Goal: Information Seeking & Learning: Check status

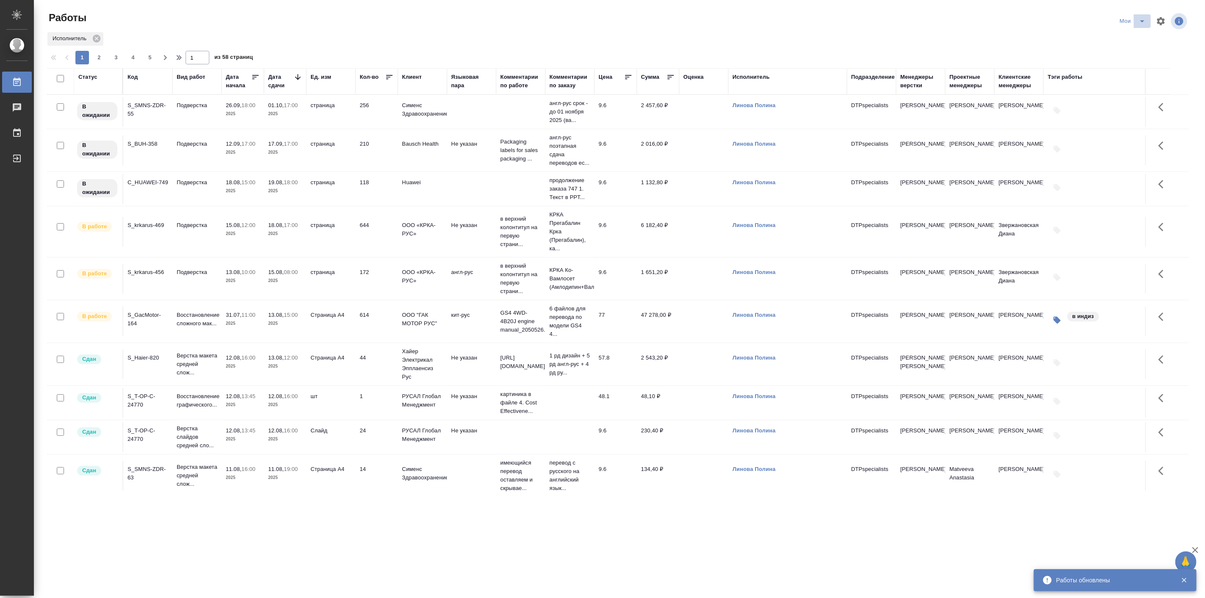
click at [1141, 18] on icon "split button" at bounding box center [1142, 21] width 10 height 10
click at [1134, 65] on li "Подбор" at bounding box center [1134, 65] width 48 height 14
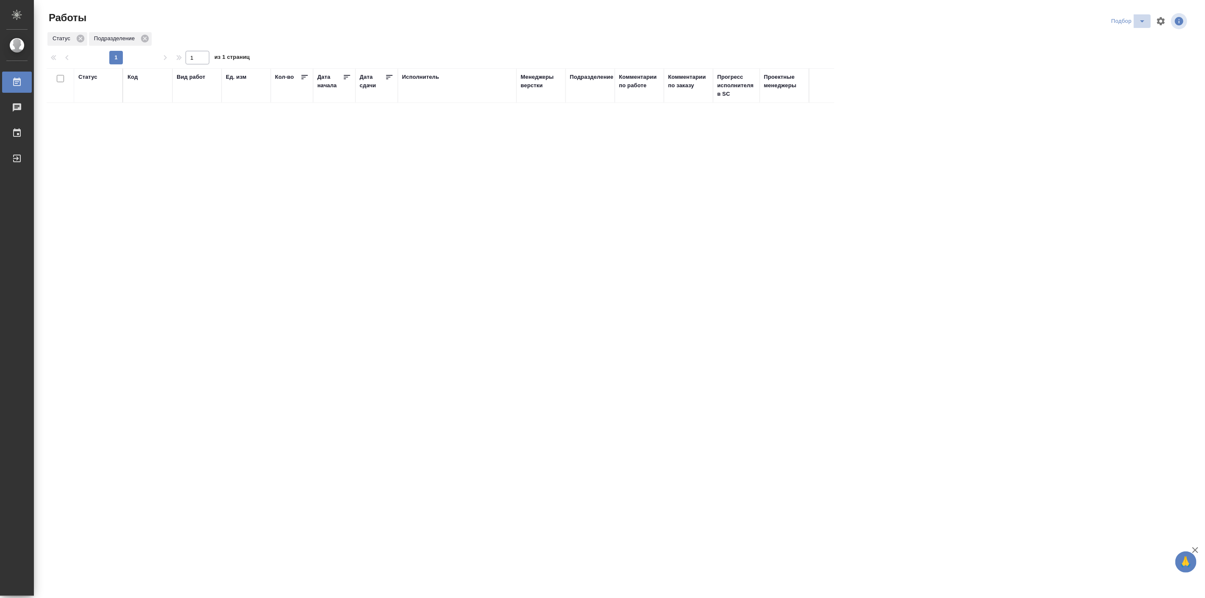
click at [1141, 21] on icon "split button" at bounding box center [1142, 21] width 4 height 2
click at [1127, 39] on li "в поиске" at bounding box center [1130, 38] width 48 height 14
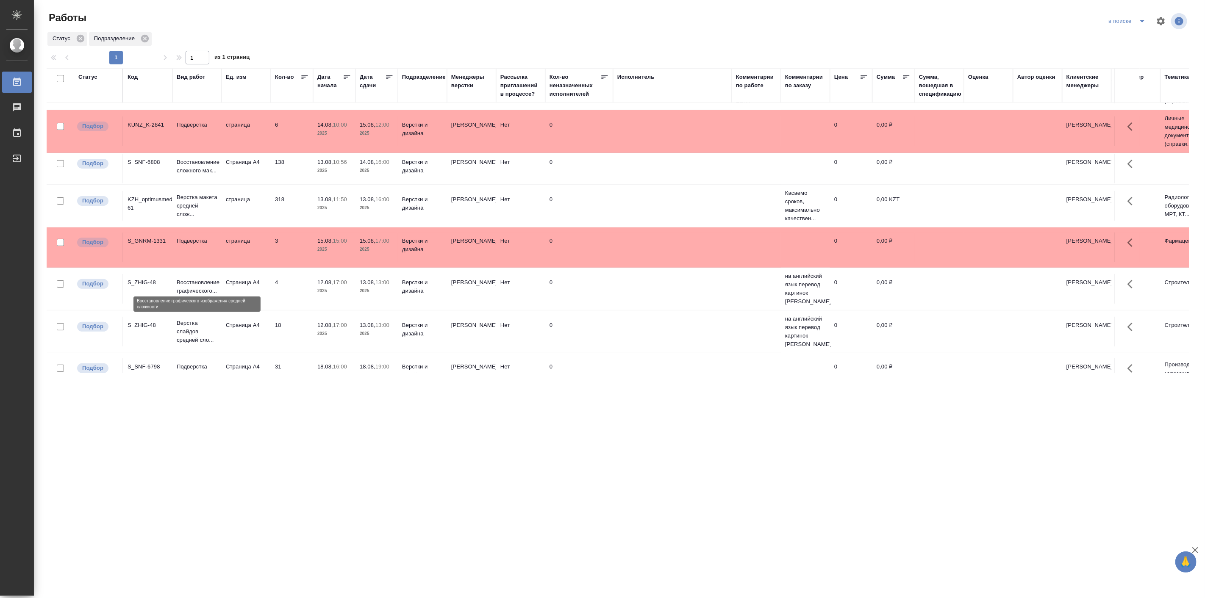
scroll to position [157, 0]
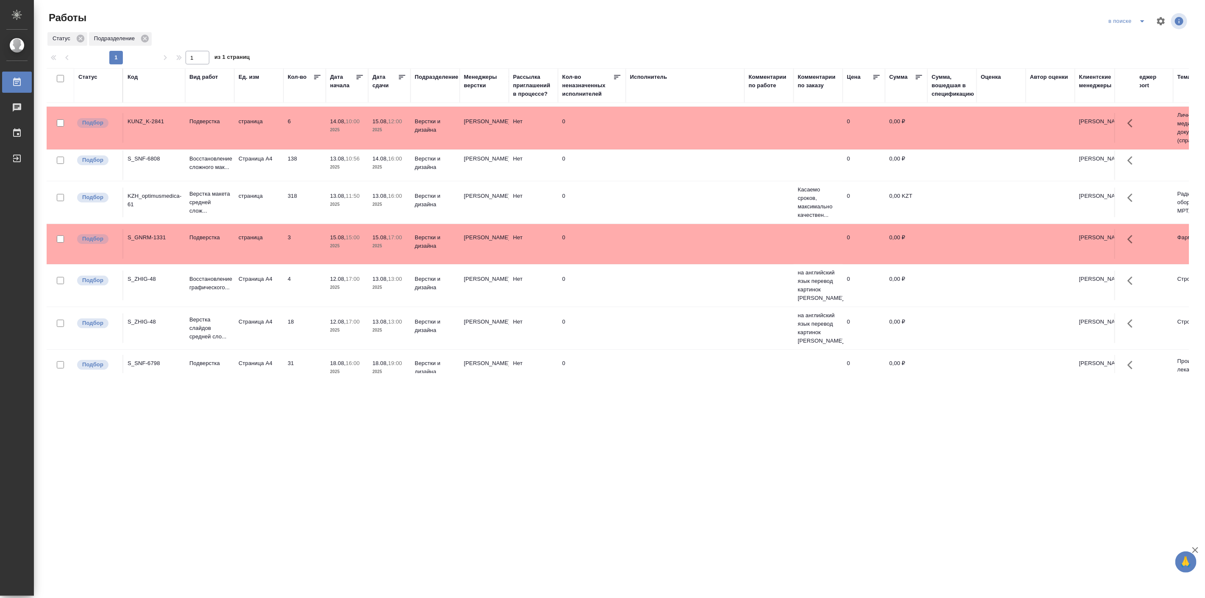
drag, startPoint x: 172, startPoint y: 87, endPoint x: 185, endPoint y: 89, distance: 12.9
click at [185, 89] on div at bounding box center [185, 86] width 1 height 34
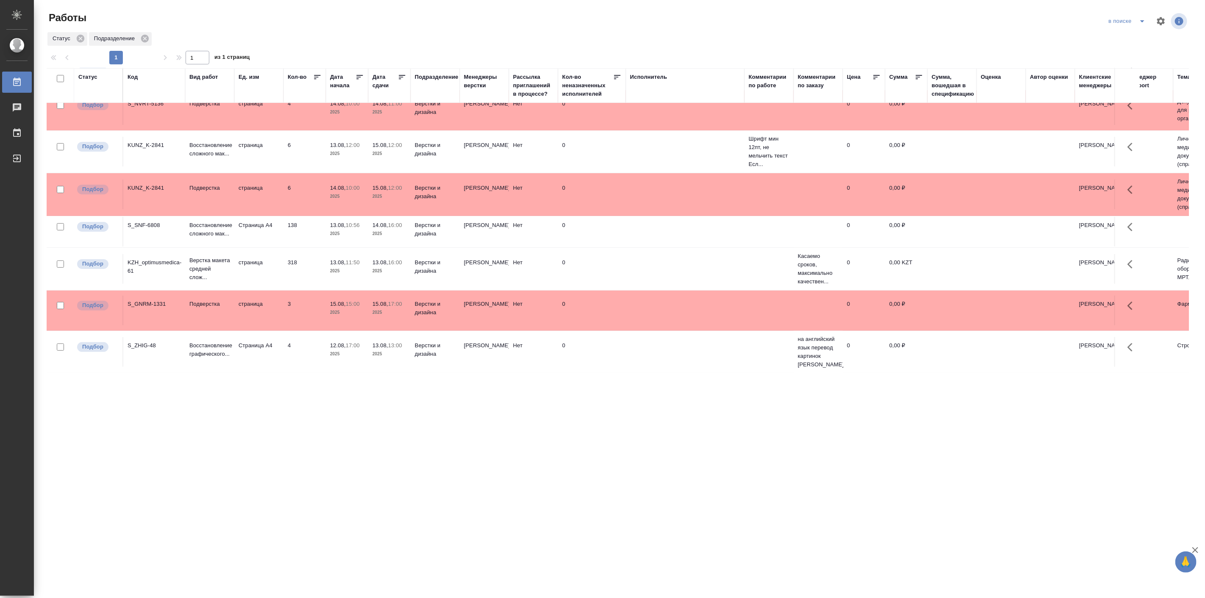
scroll to position [88, 0]
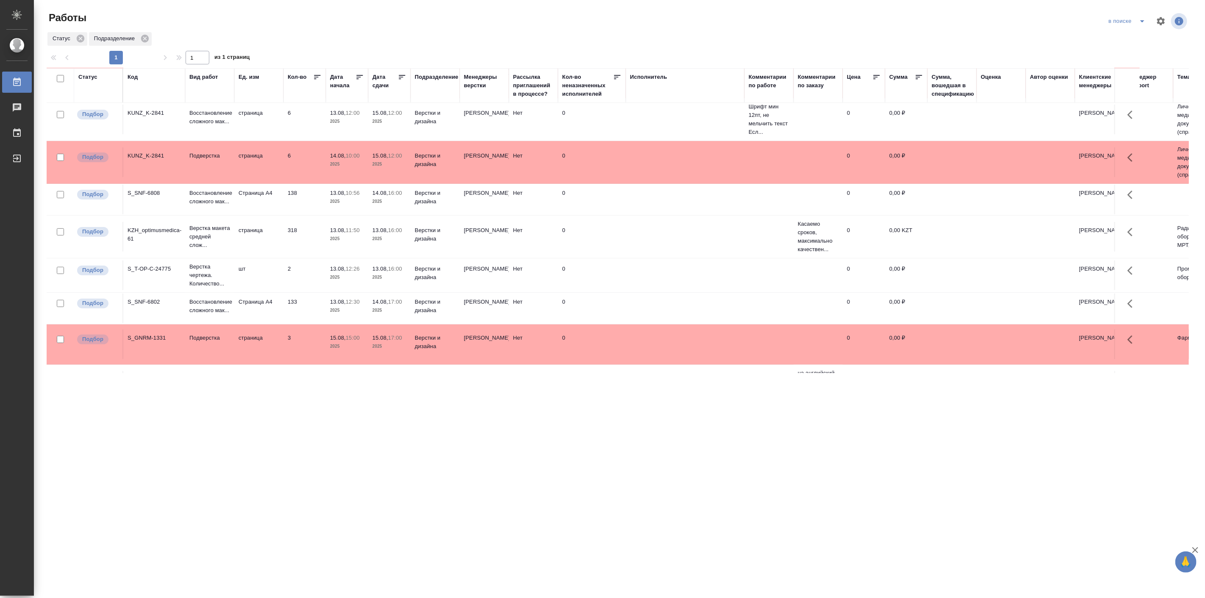
click at [261, 438] on div ".cls-1 fill:#fff; AWATERA Linova Polina Работы 0 Чаты График Выйти Работы в пои…" at bounding box center [602, 299] width 1205 height 598
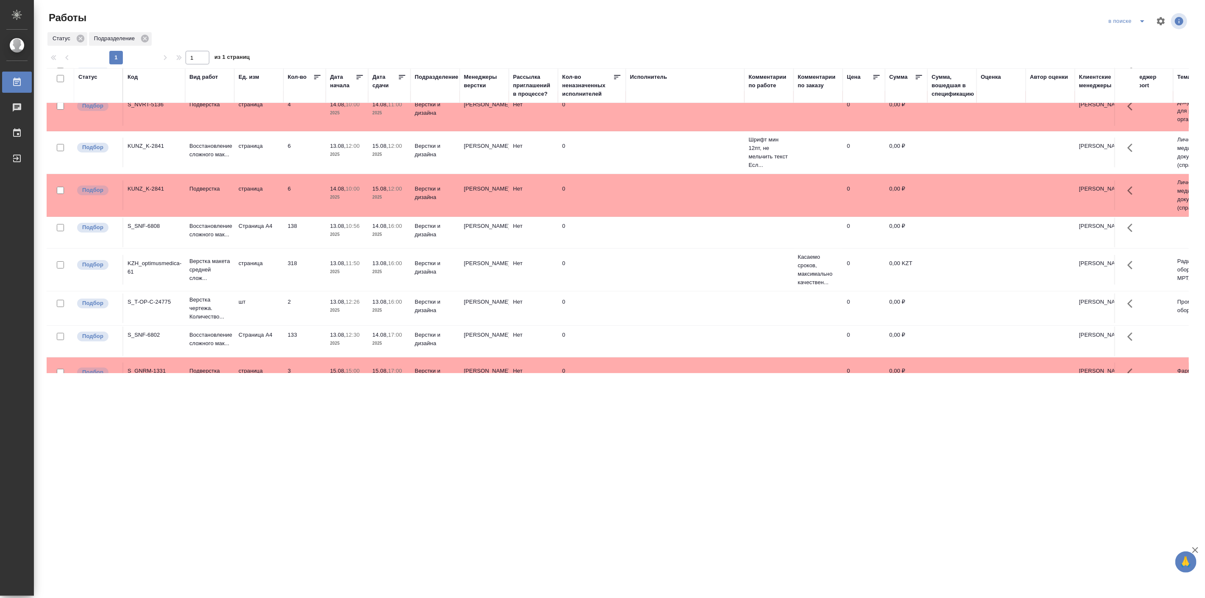
scroll to position [0, 0]
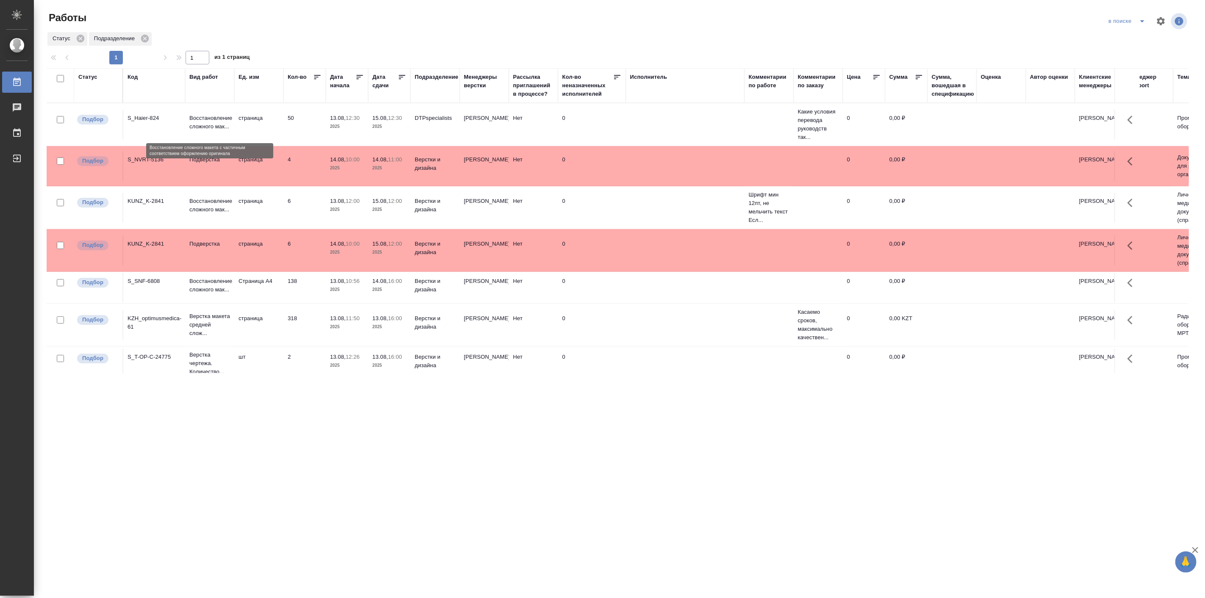
click at [222, 116] on p "Восстановление сложного мак..." at bounding box center [209, 122] width 41 height 17
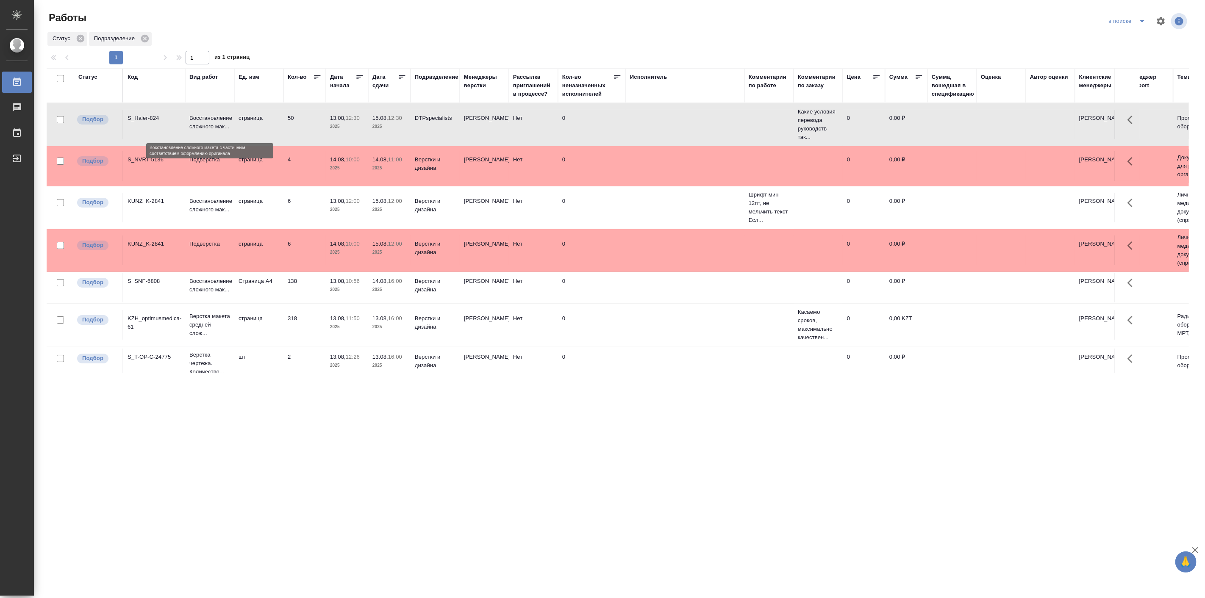
click at [222, 116] on p "Восстановление сложного мак..." at bounding box center [209, 122] width 41 height 17
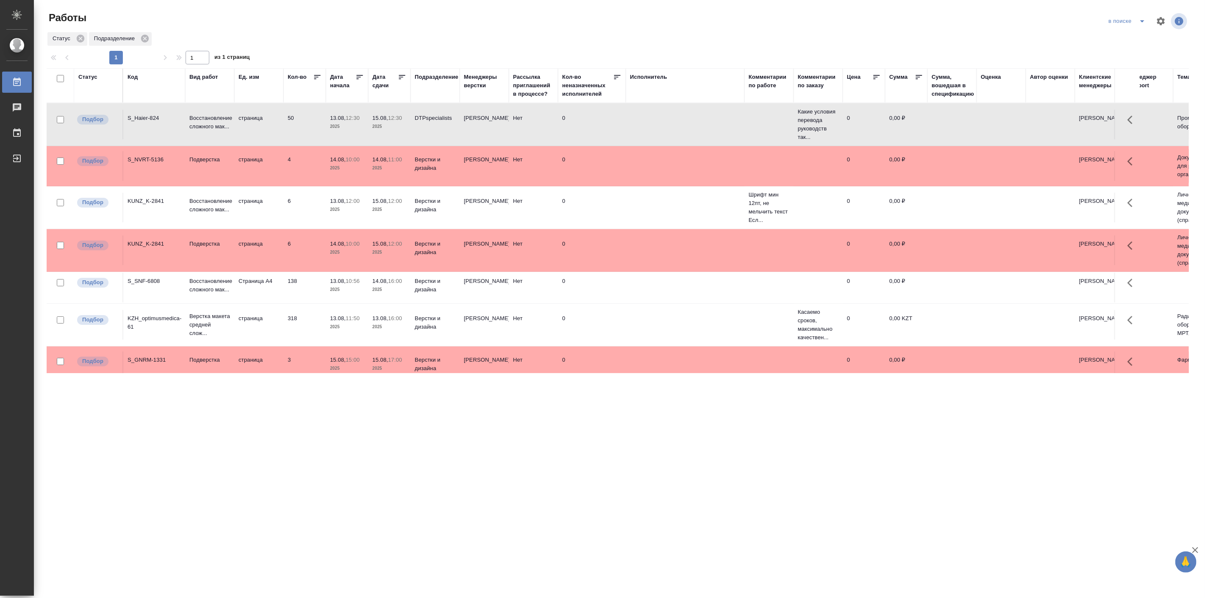
click at [1144, 23] on icon "split button" at bounding box center [1142, 21] width 10 height 10
click at [1121, 64] on li "Мои" at bounding box center [1128, 65] width 48 height 14
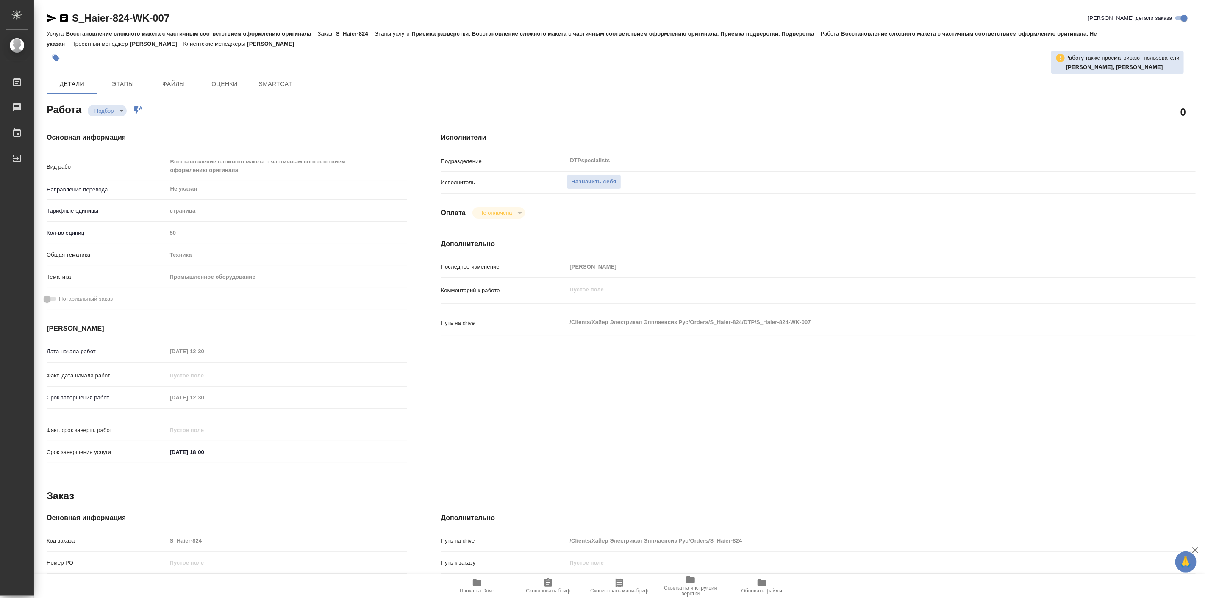
type textarea "x"
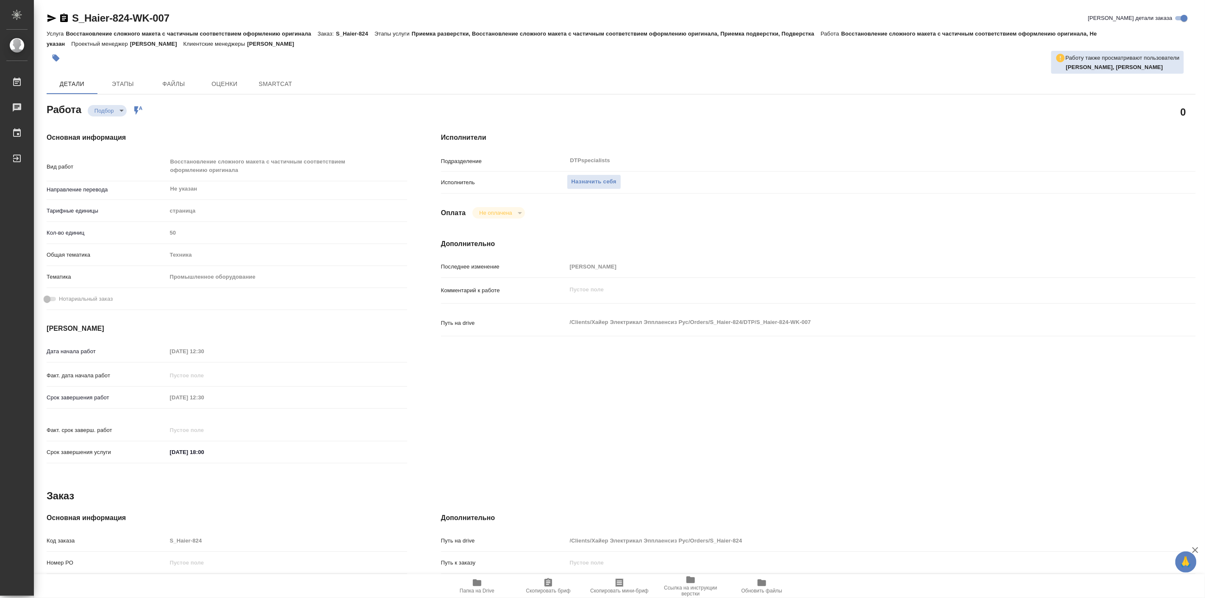
type textarea "x"
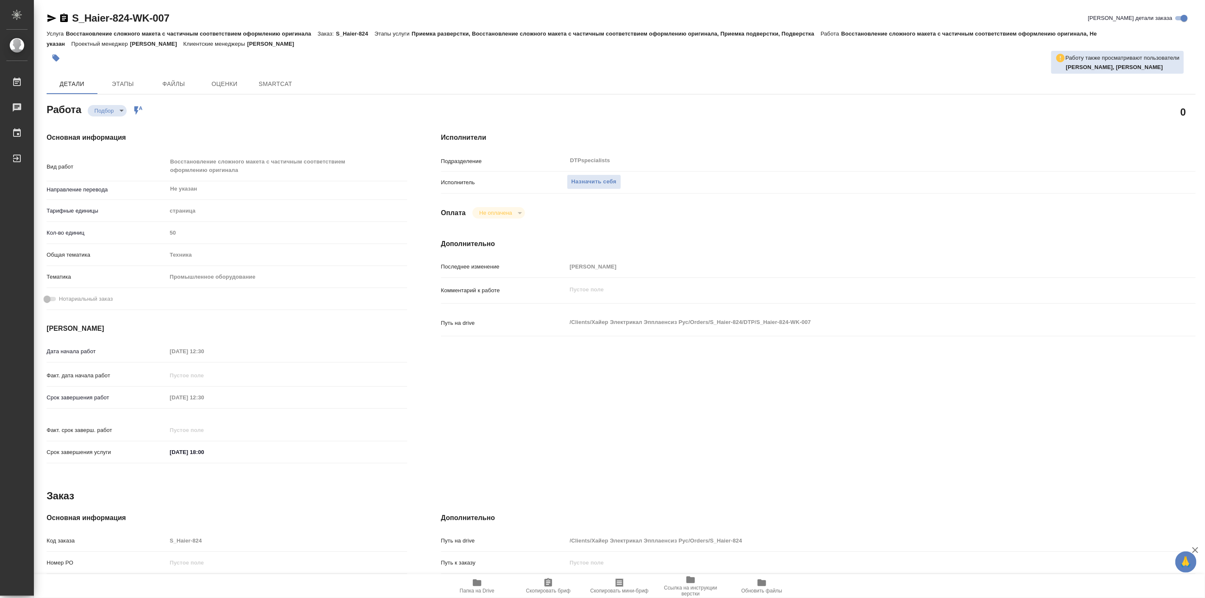
type textarea "x"
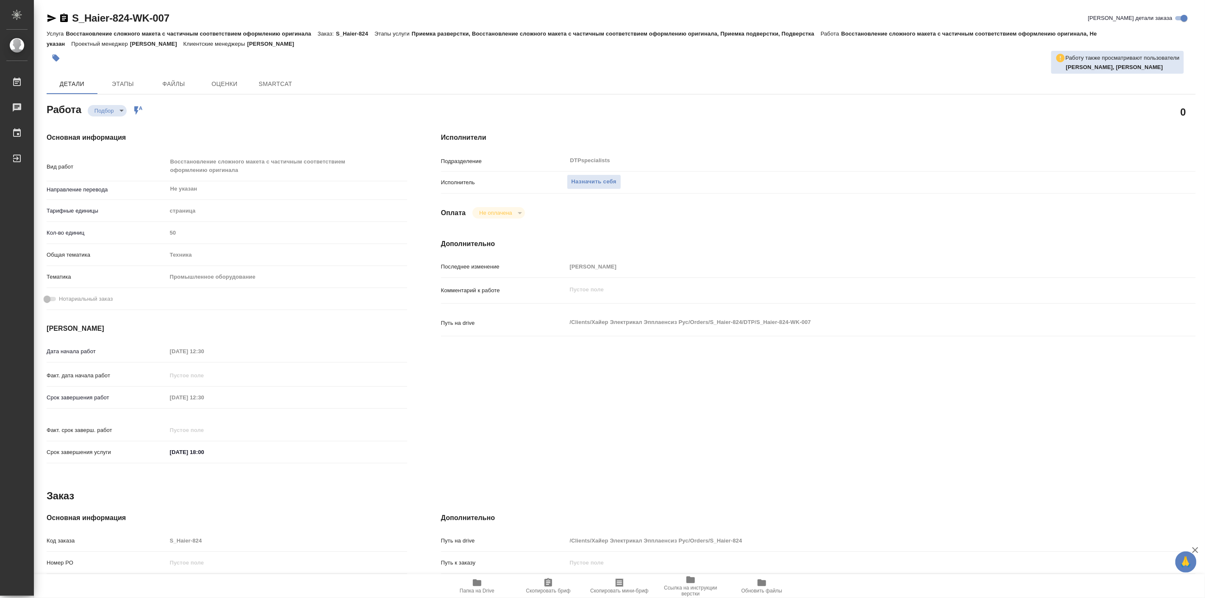
type textarea "x"
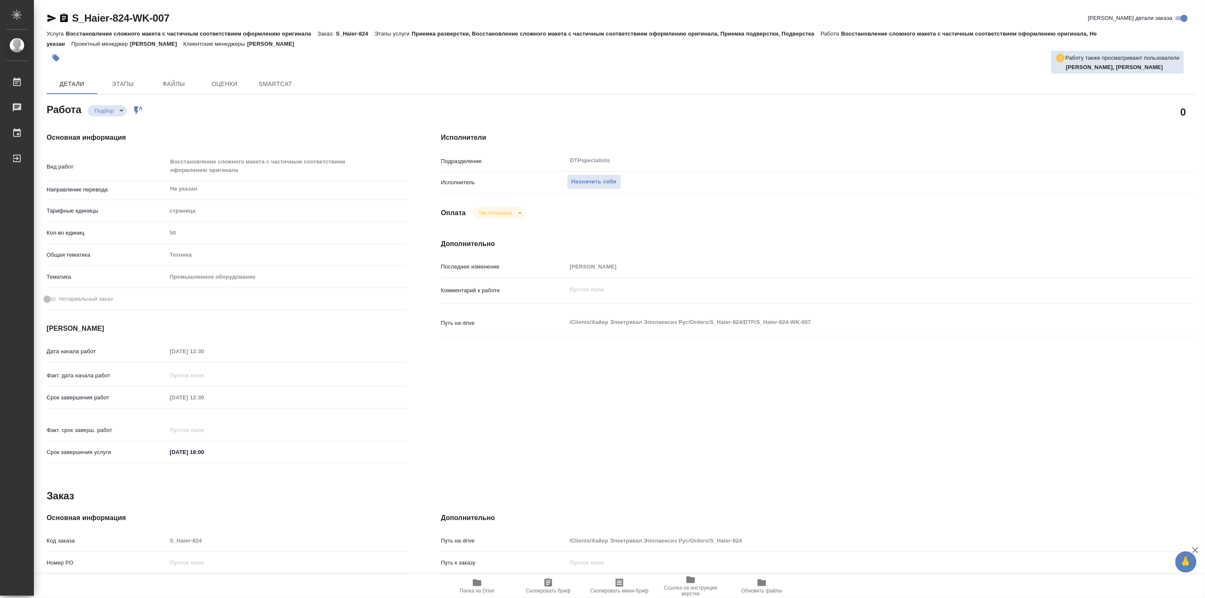
type textarea "x"
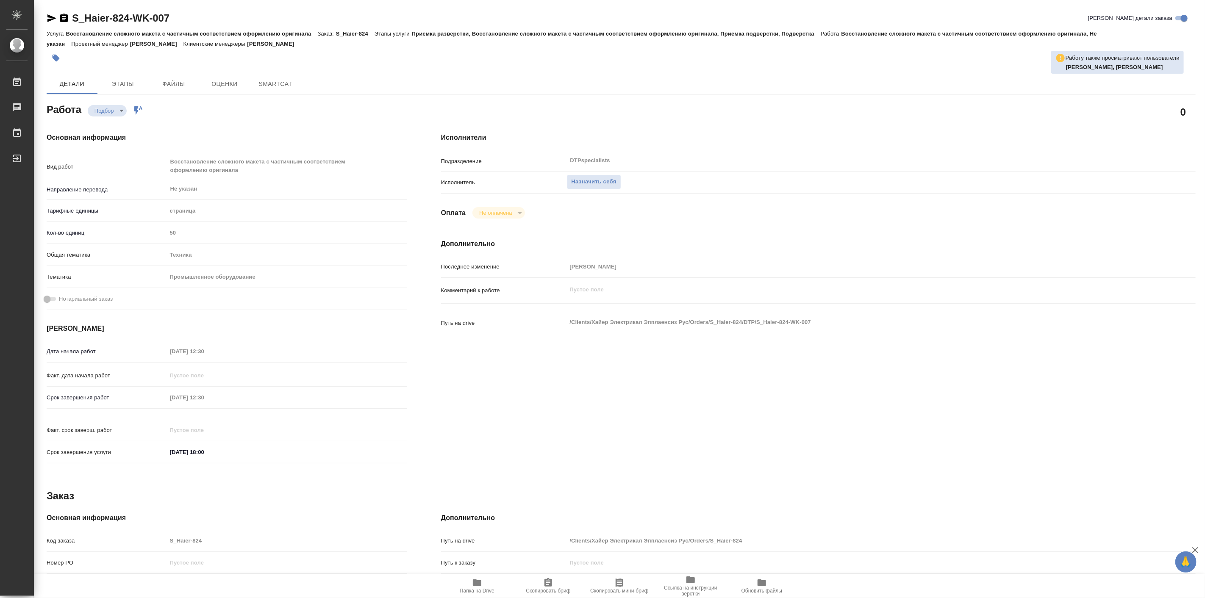
type textarea "x"
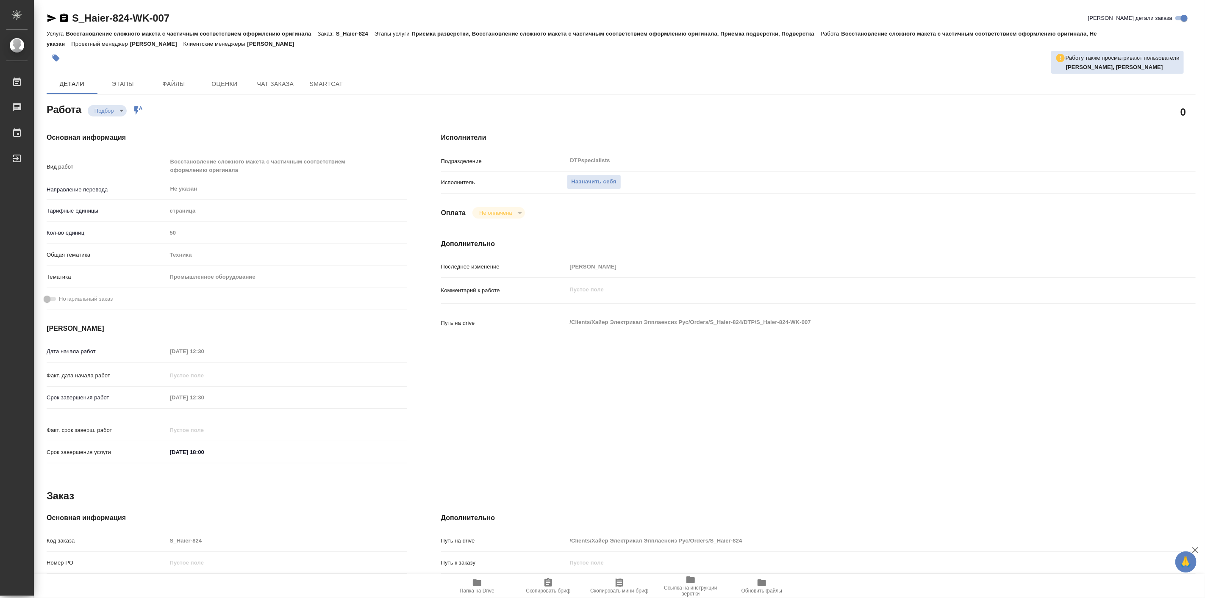
type textarea "x"
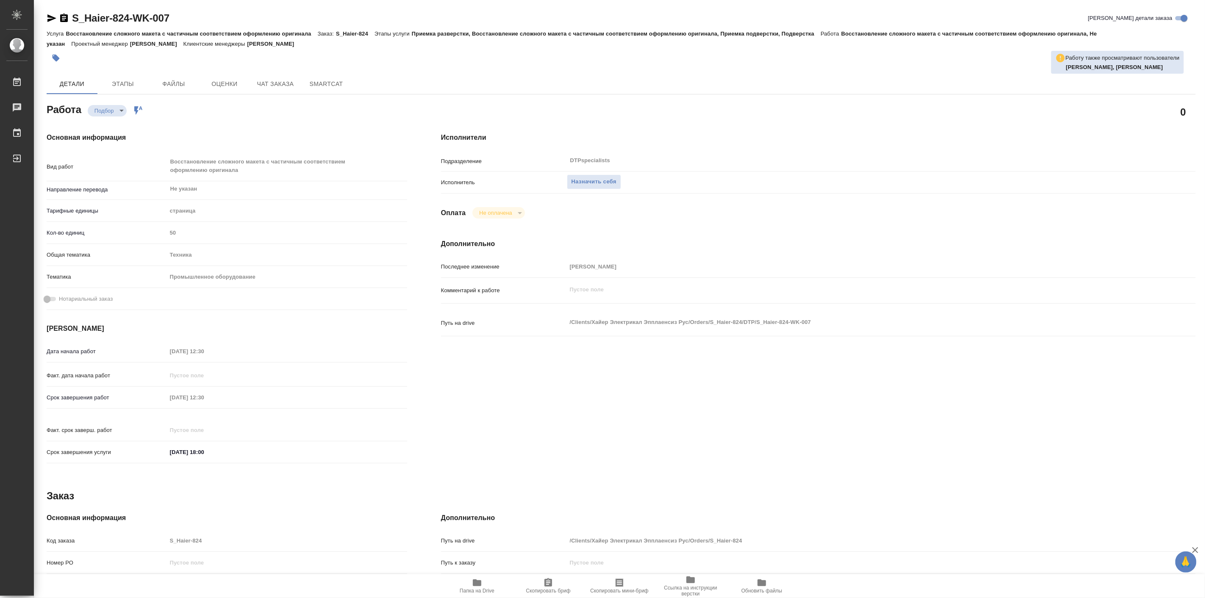
scroll to position [141, 0]
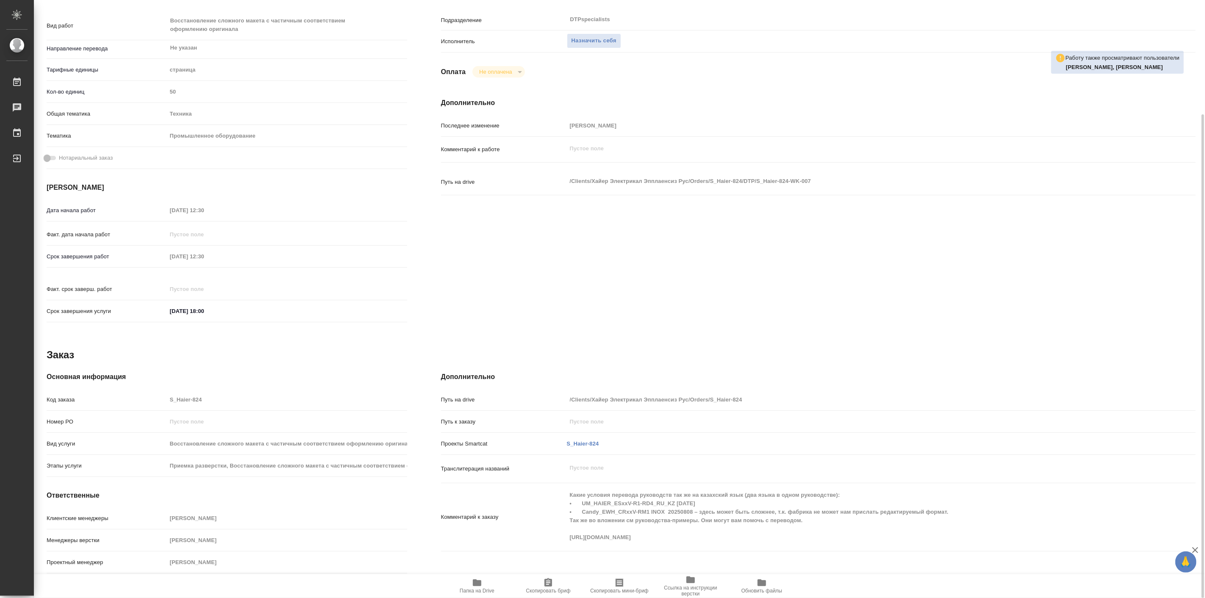
type textarea "x"
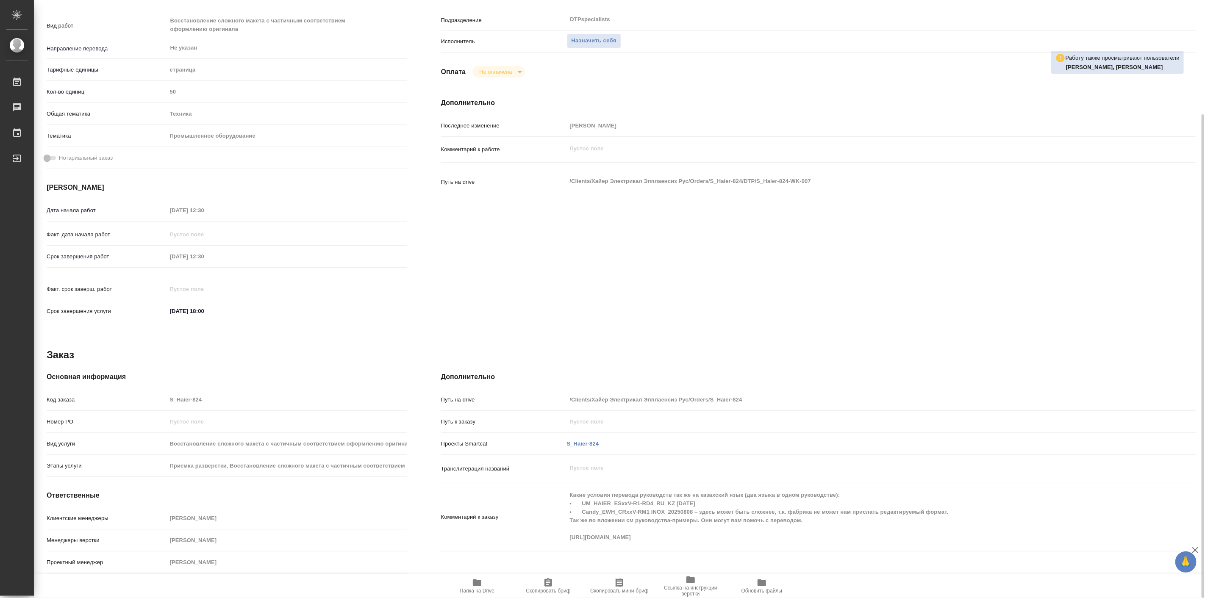
type textarea "x"
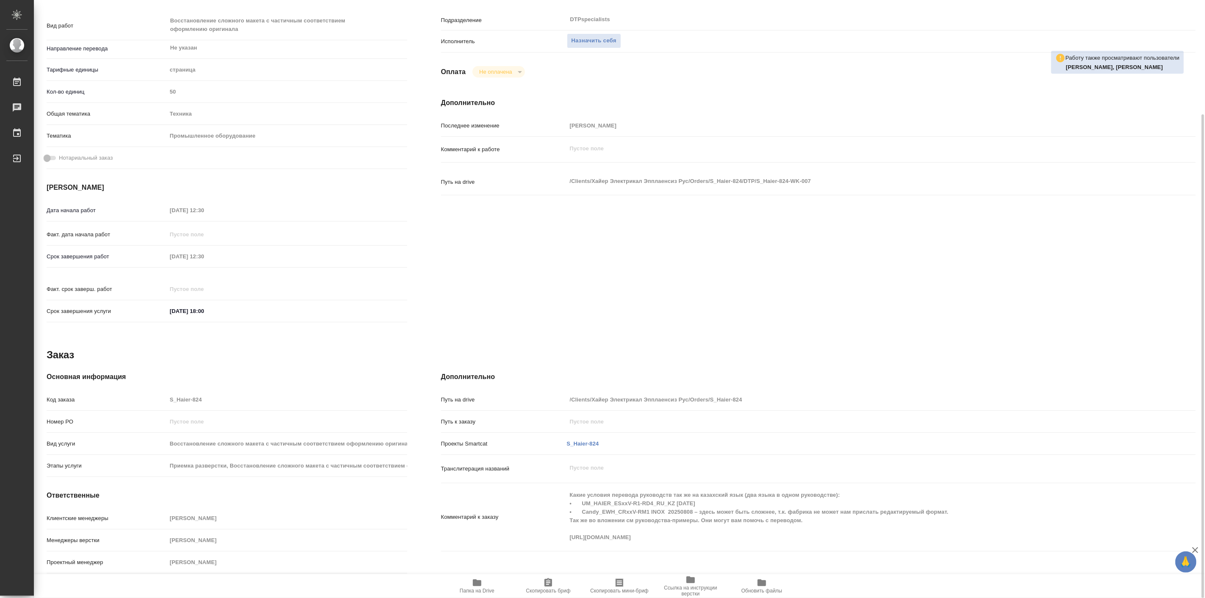
click at [183, 175] on div "Основная информация Вид работ Восстановление сложного макета с частичным соотве…" at bounding box center [227, 160] width 361 height 336
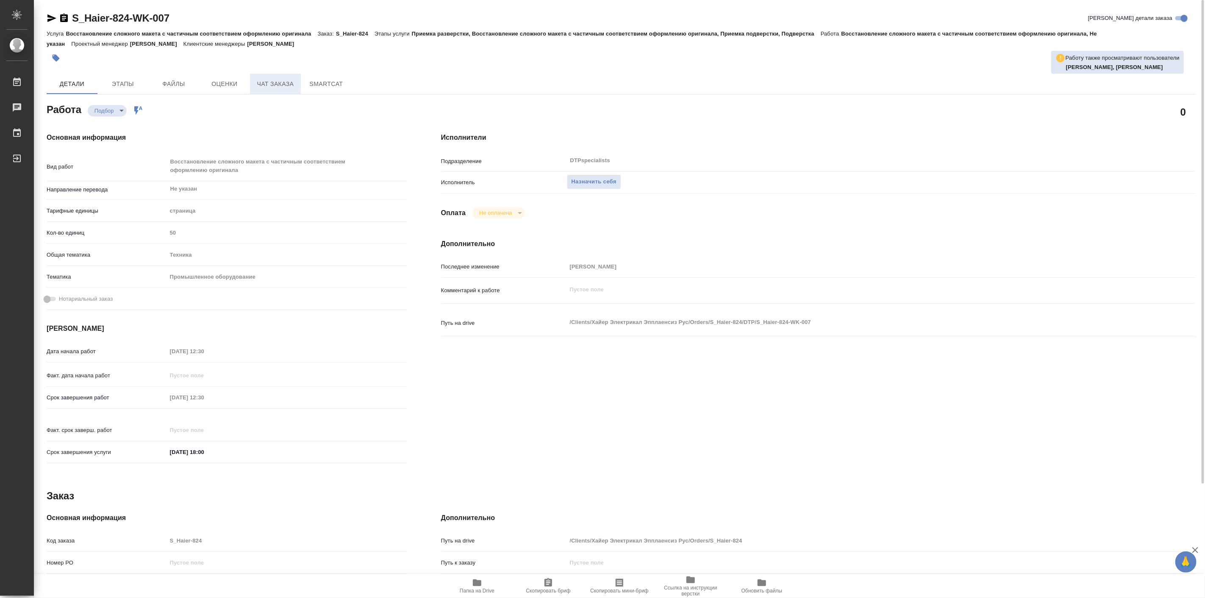
click at [276, 82] on span "Чат заказа" at bounding box center [275, 84] width 41 height 11
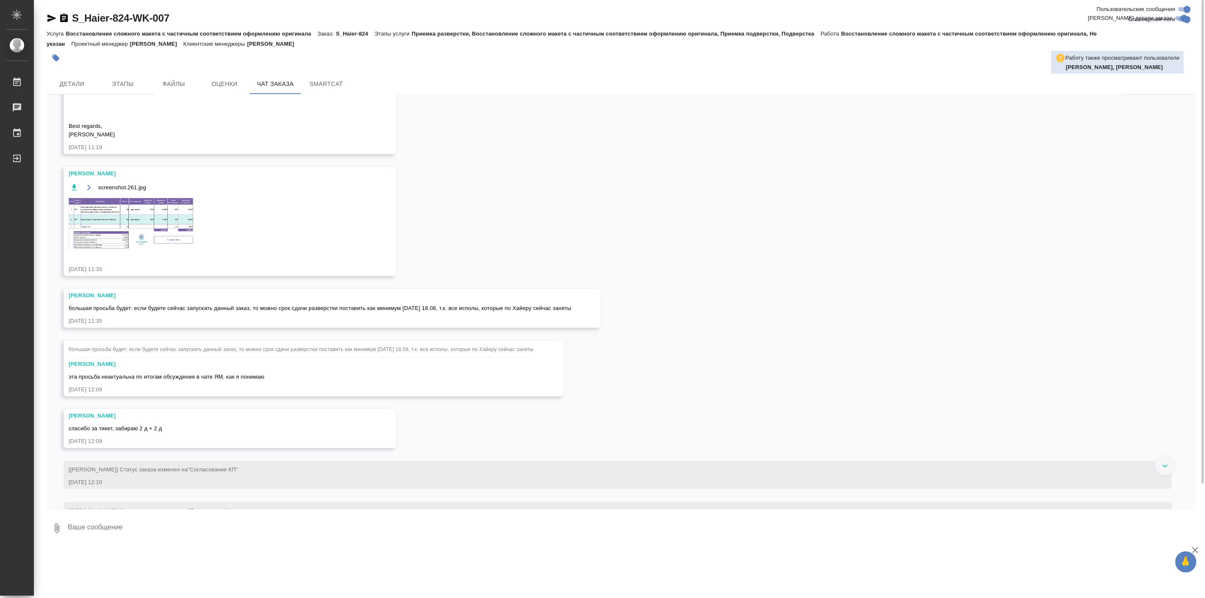
scroll to position [624, 0]
click at [229, 136] on div "Арсеньева Вера Ольга, Здесь руководства выполнены уже в новом дизайне – что при…" at bounding box center [218, 97] width 298 height 87
click at [227, 134] on div at bounding box center [602, 299] width 1205 height 598
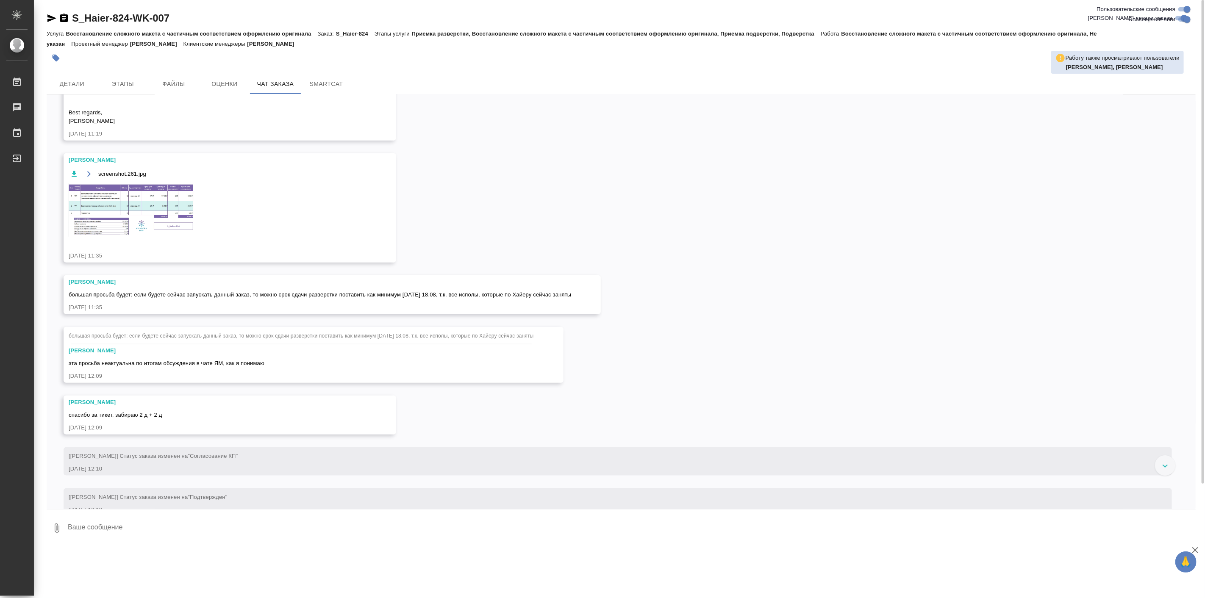
scroll to position [703, 0]
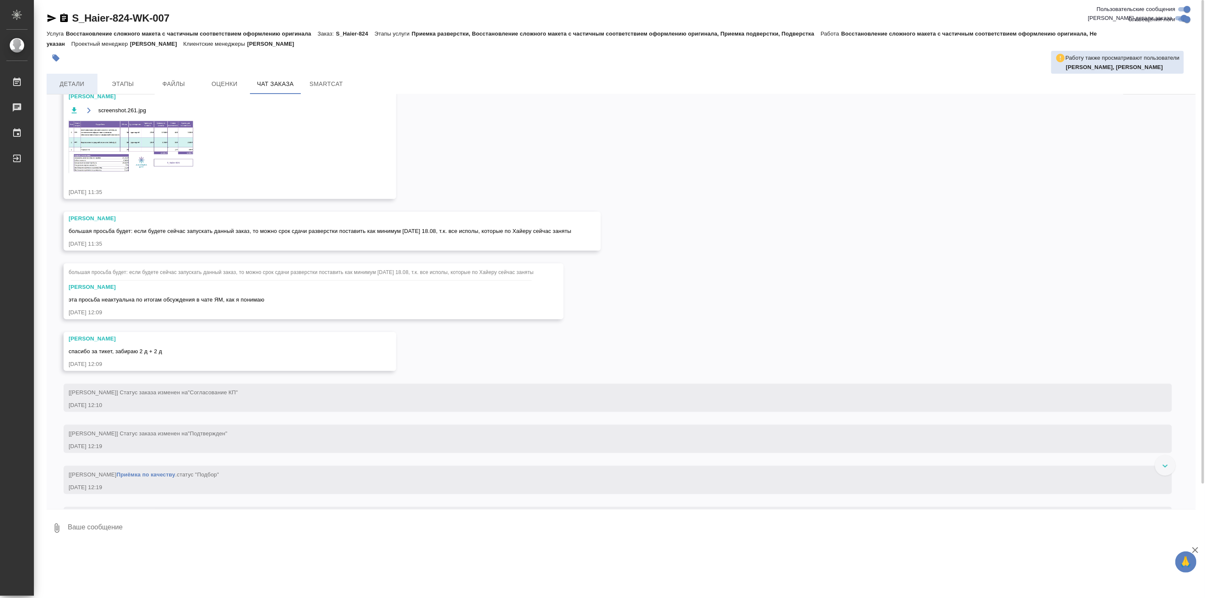
click at [81, 89] on span "Детали" at bounding box center [72, 84] width 41 height 11
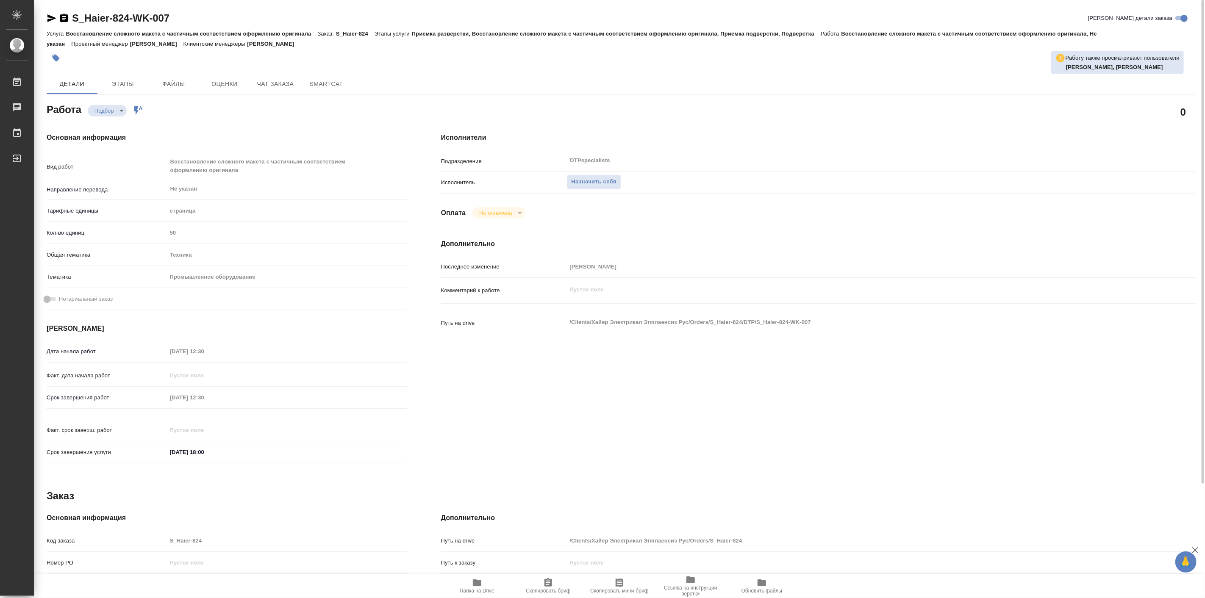
type textarea "x"
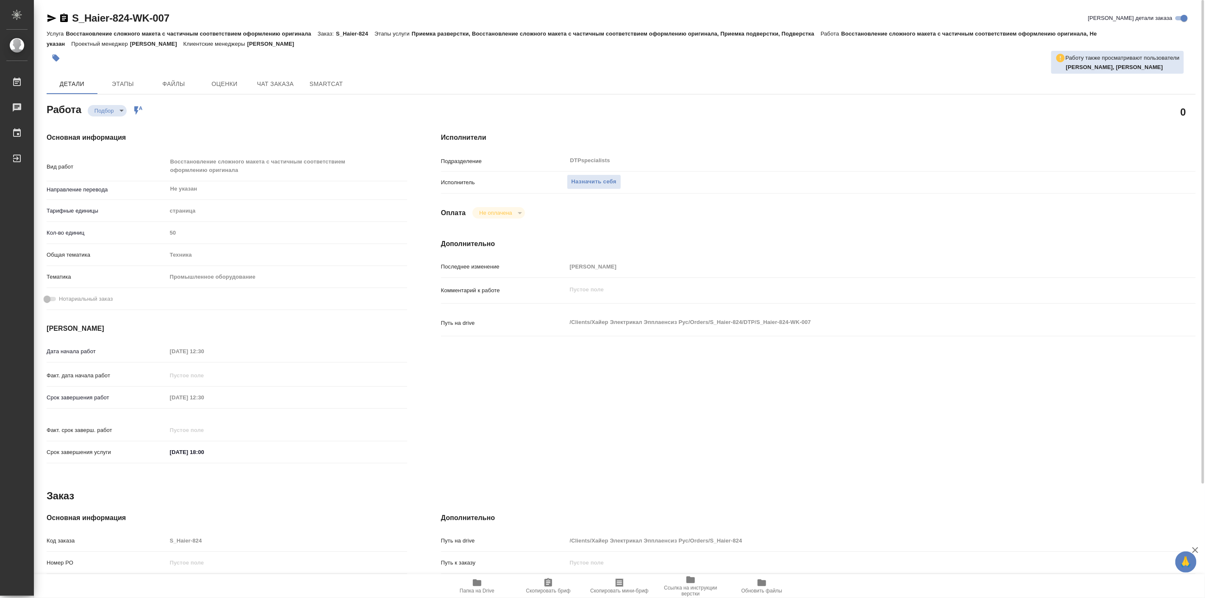
type textarea "x"
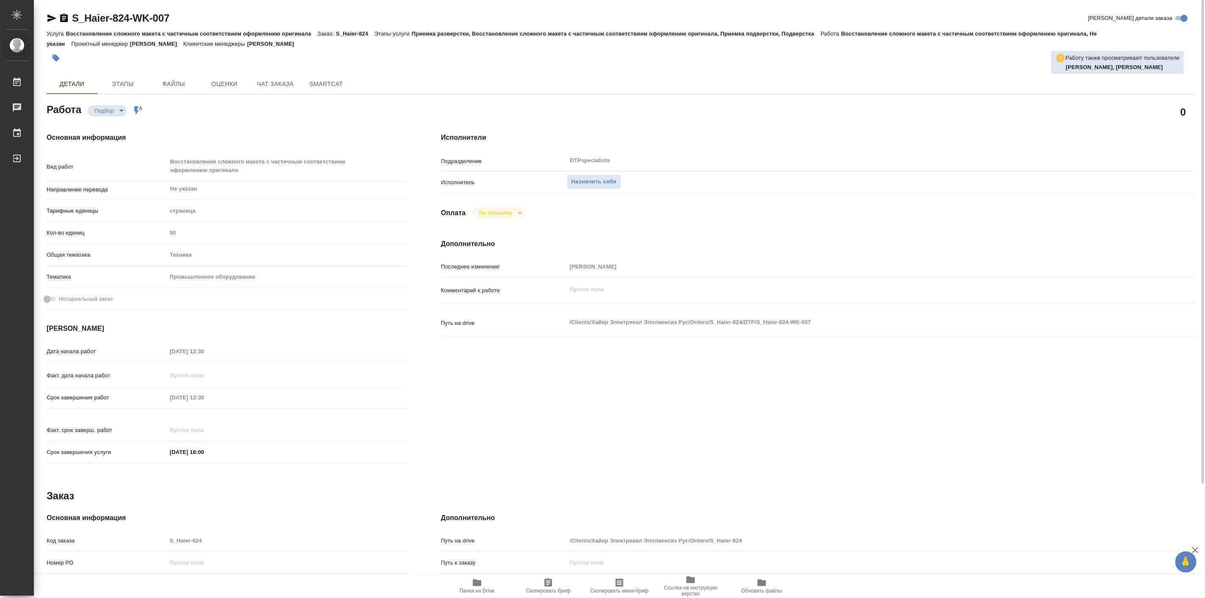
type textarea "x"
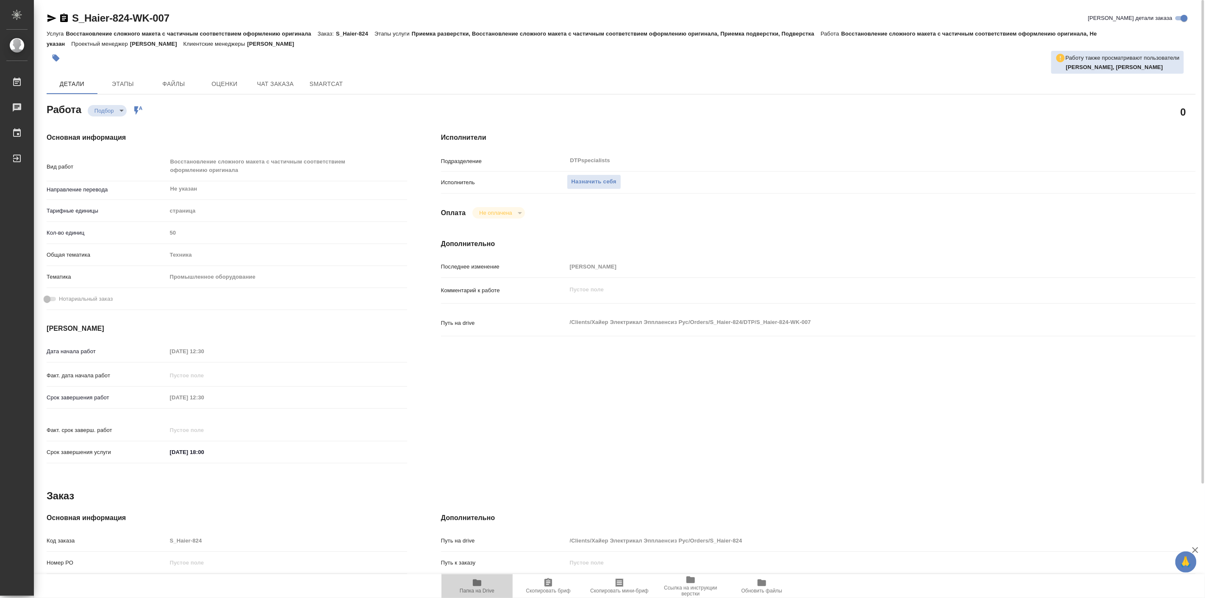
click at [479, 585] on icon "button" at bounding box center [477, 583] width 8 height 7
type textarea "x"
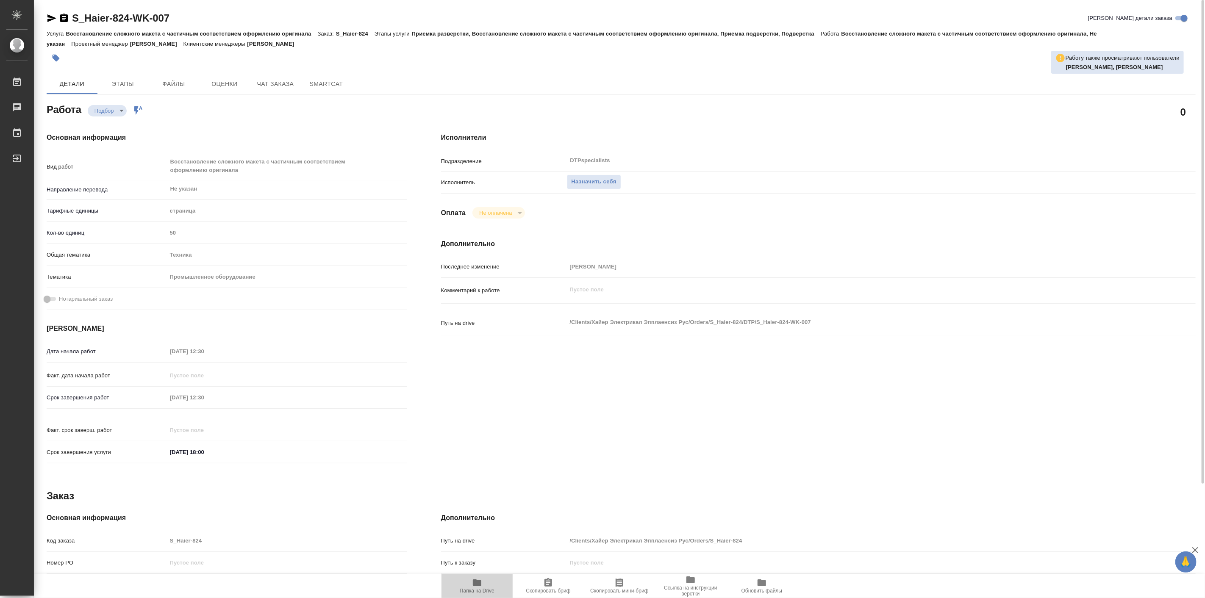
type textarea "x"
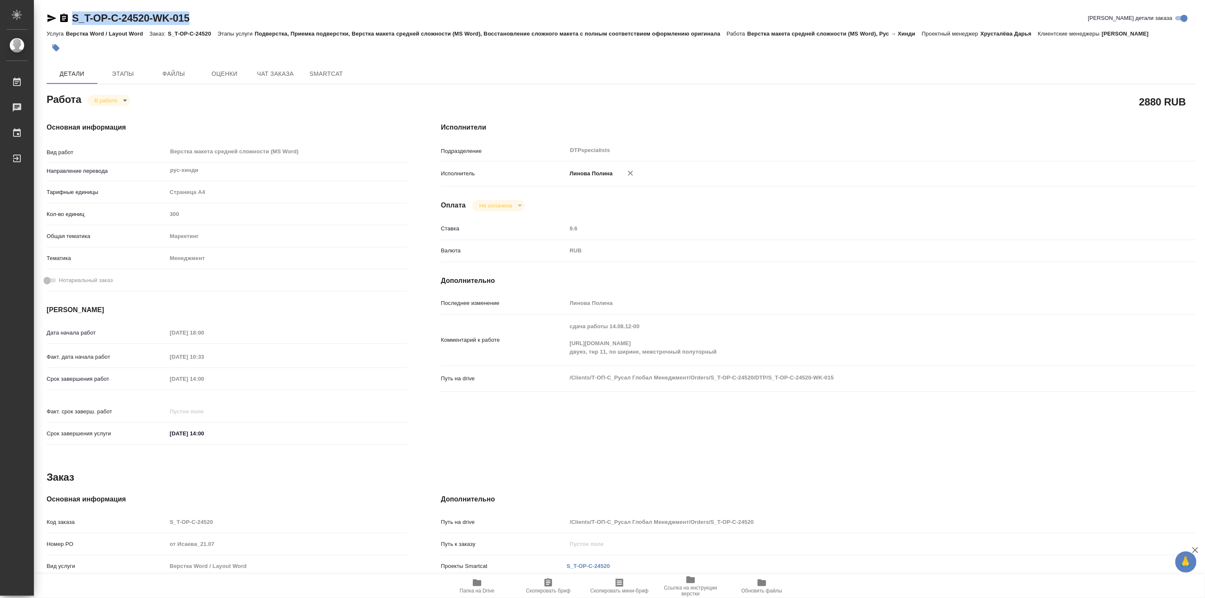
drag, startPoint x: 205, startPoint y: 22, endPoint x: 70, endPoint y: 15, distance: 135.7
click at [68, 15] on div "S_T-OP-C-24520-WK-015 Кратко детали заказа" at bounding box center [621, 18] width 1149 height 14
copy link "S_T-OP-C-24520-WK-015"
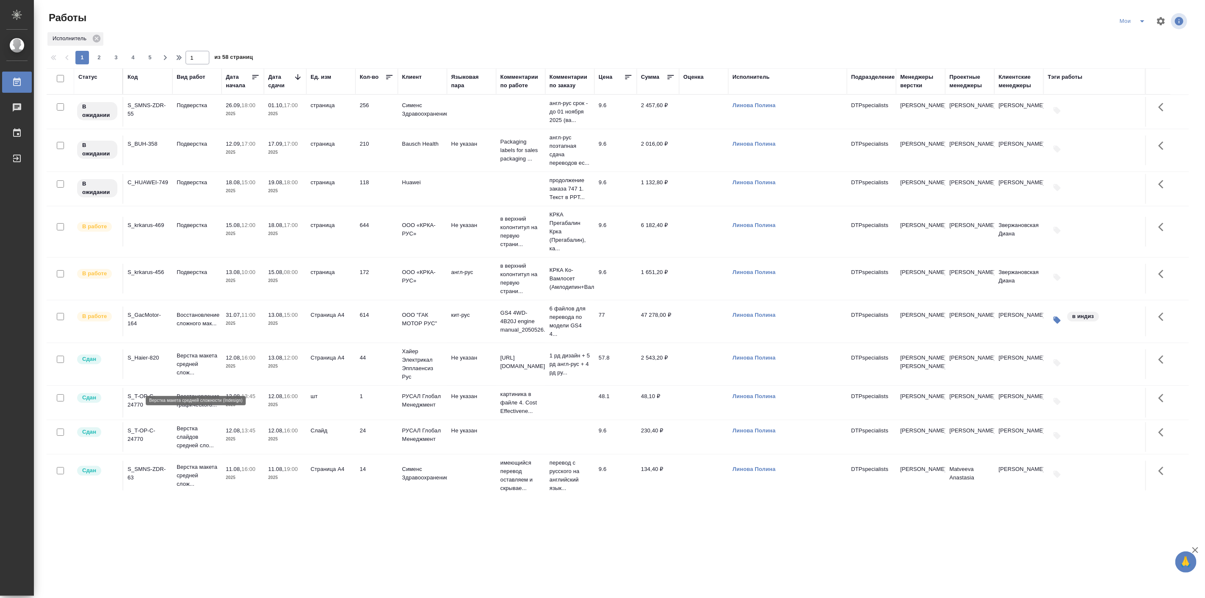
click at [197, 377] on p "Верстка макета средней слож..." at bounding box center [197, 364] width 41 height 25
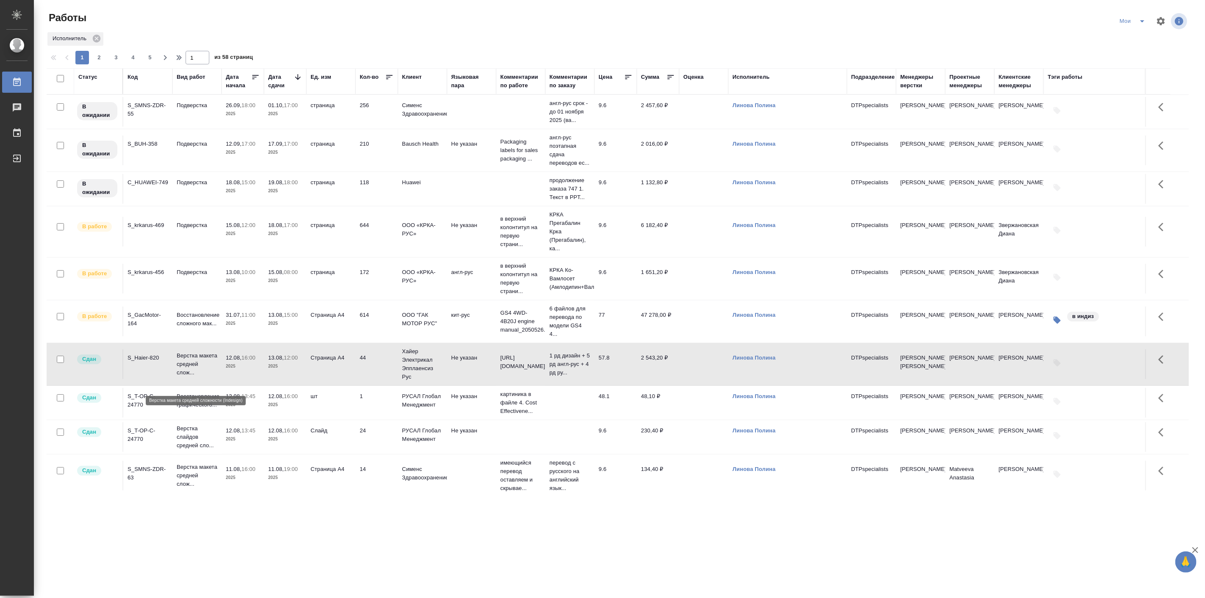
click at [197, 377] on p "Верстка макета средней слож..." at bounding box center [197, 364] width 41 height 25
click at [1145, 25] on icon "split button" at bounding box center [1142, 21] width 10 height 10
click at [1134, 65] on li "Подбор" at bounding box center [1134, 65] width 48 height 14
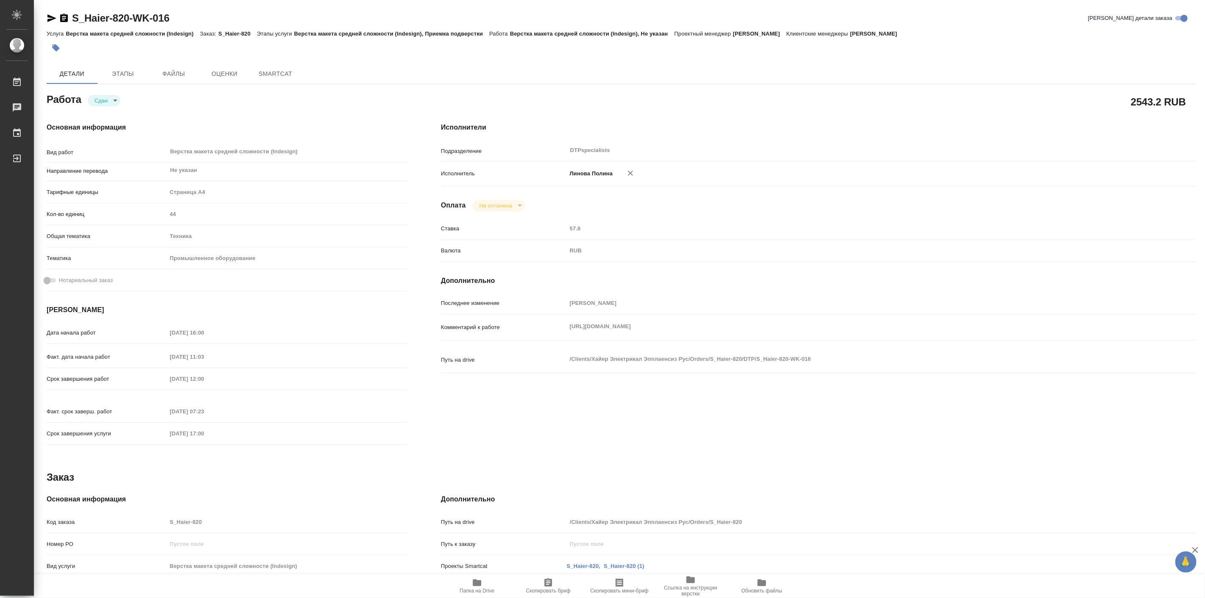
type textarea "x"
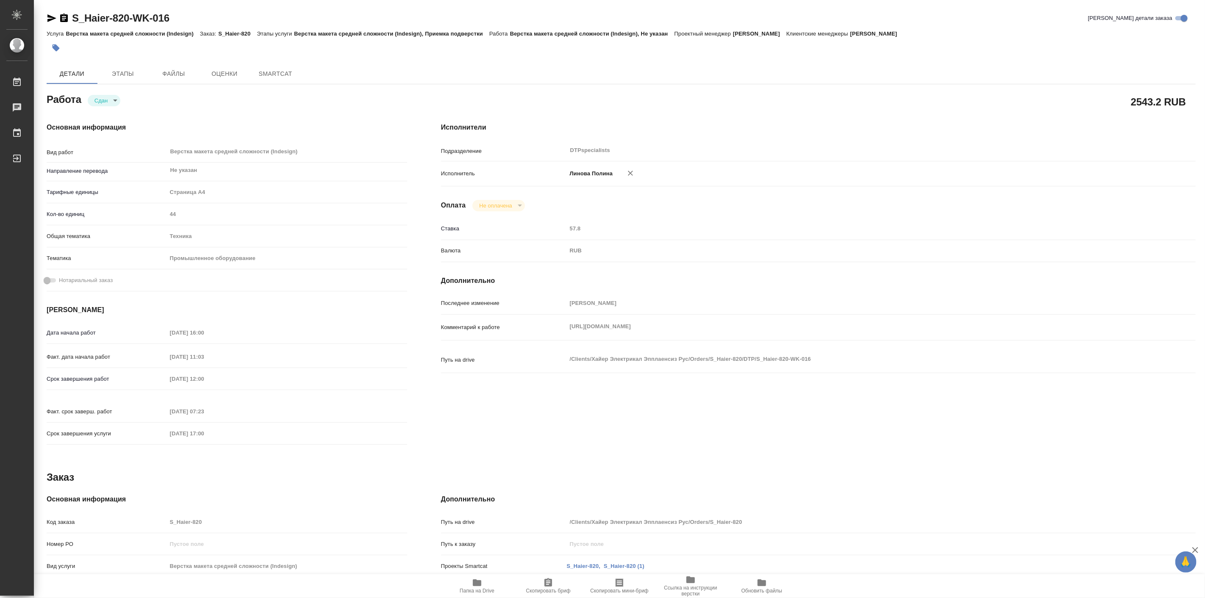
type textarea "x"
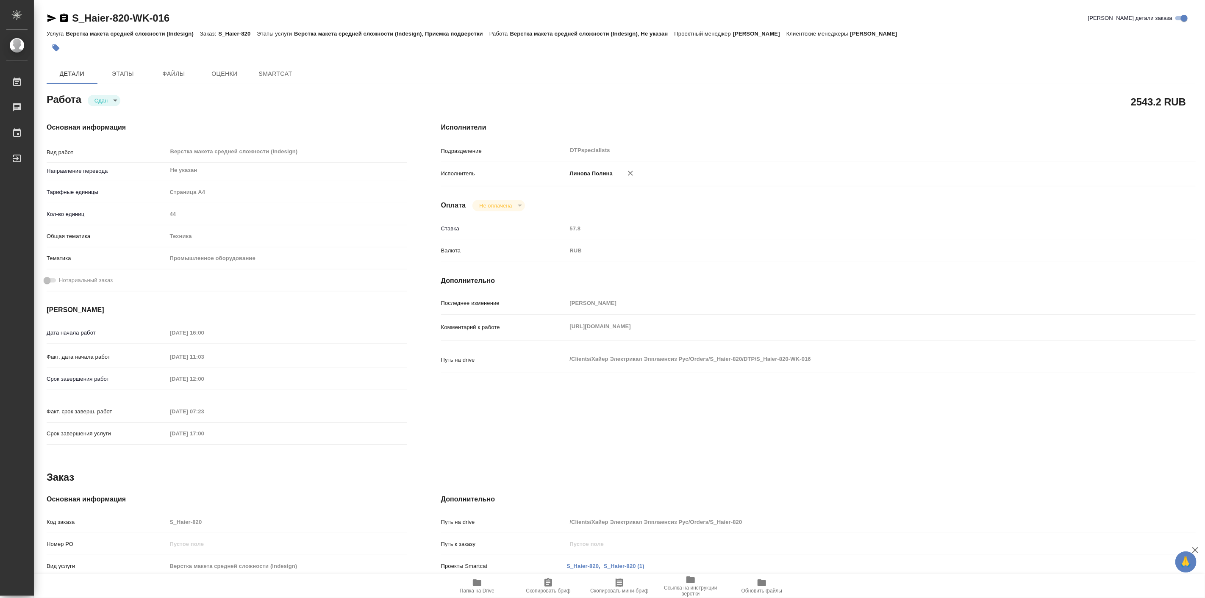
type textarea "x"
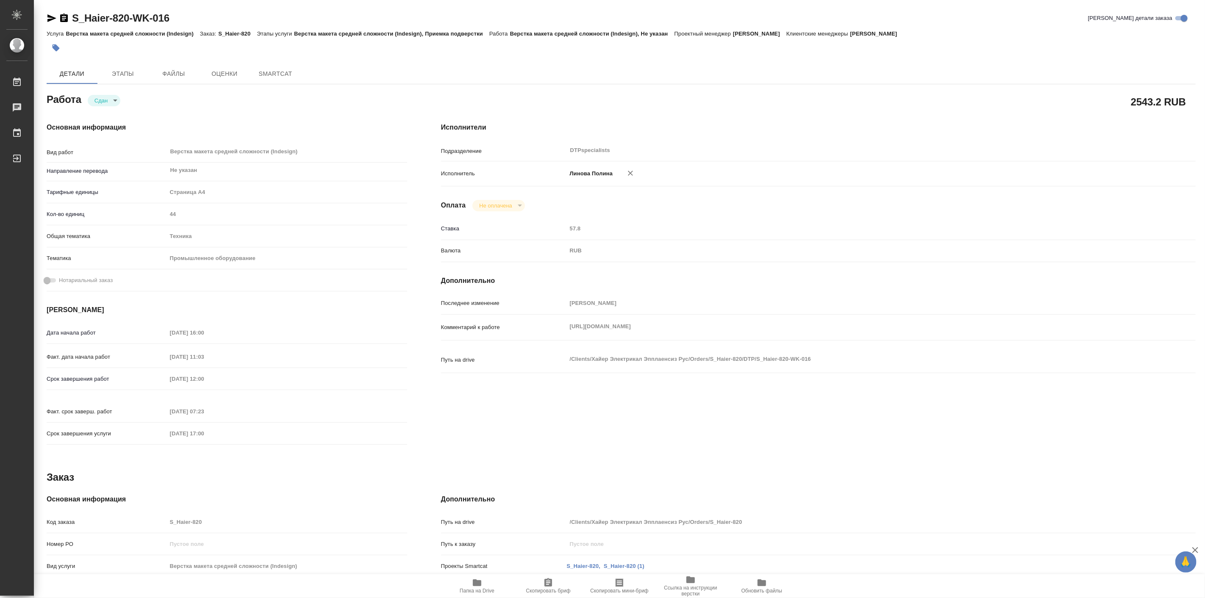
type textarea "x"
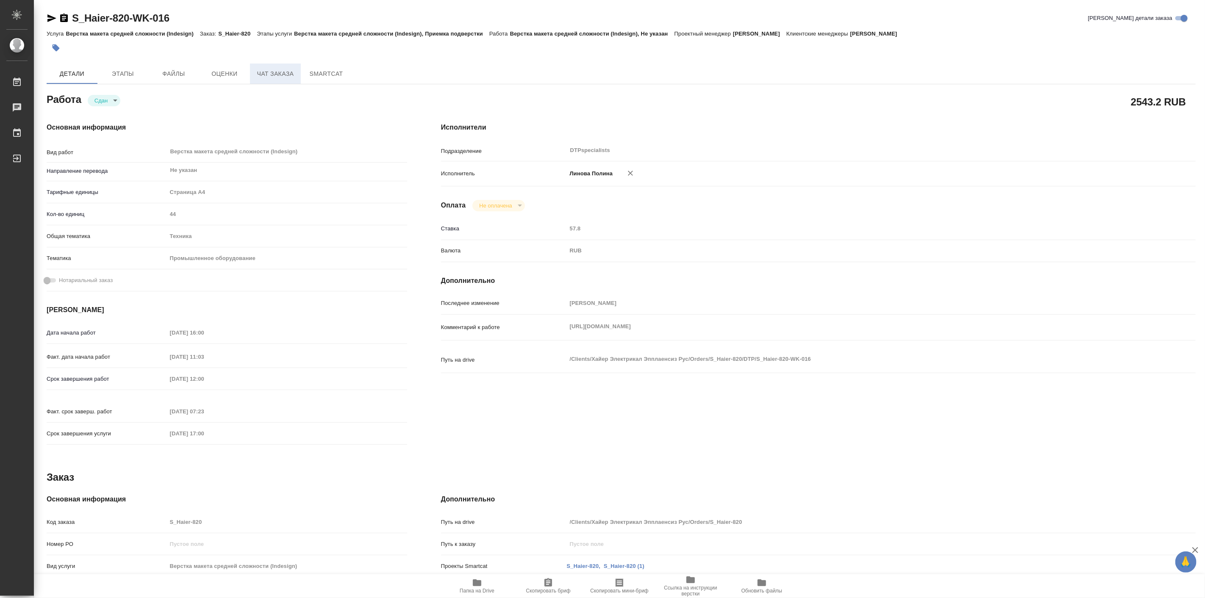
click at [278, 73] on span "Чат заказа" at bounding box center [275, 74] width 41 height 11
type textarea "x"
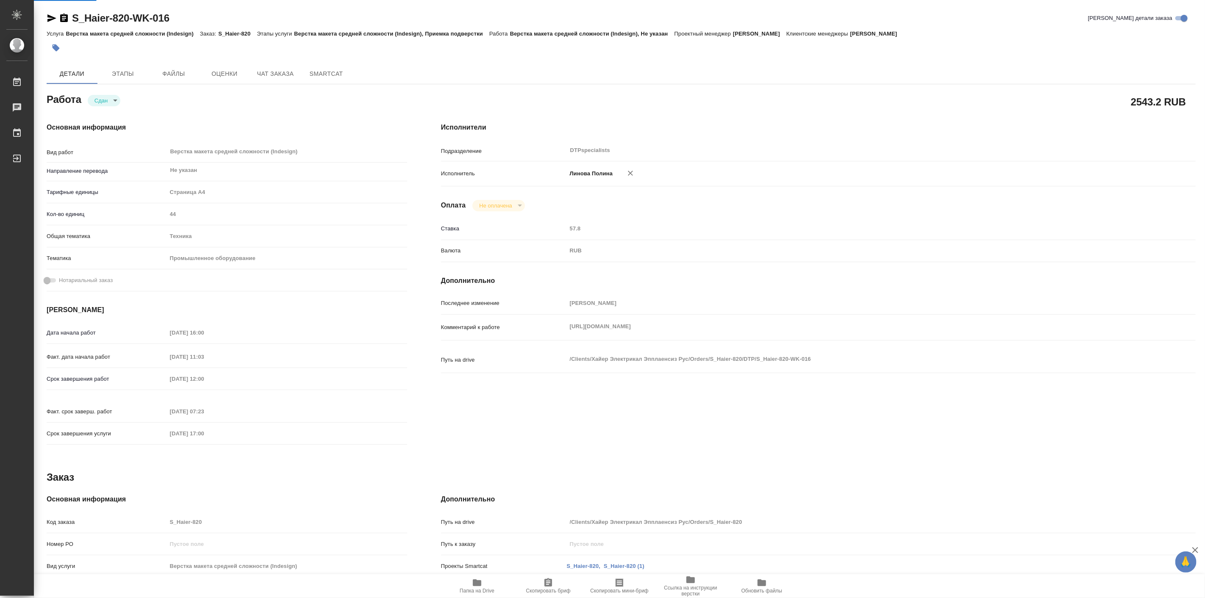
type textarea "x"
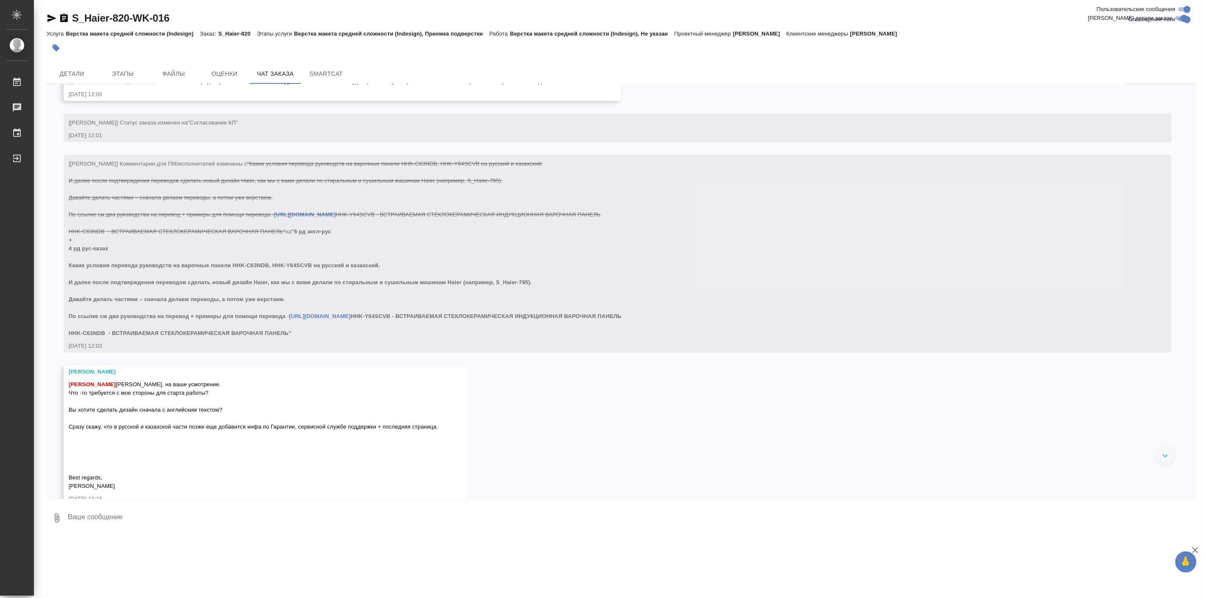
scroll to position [1020, 0]
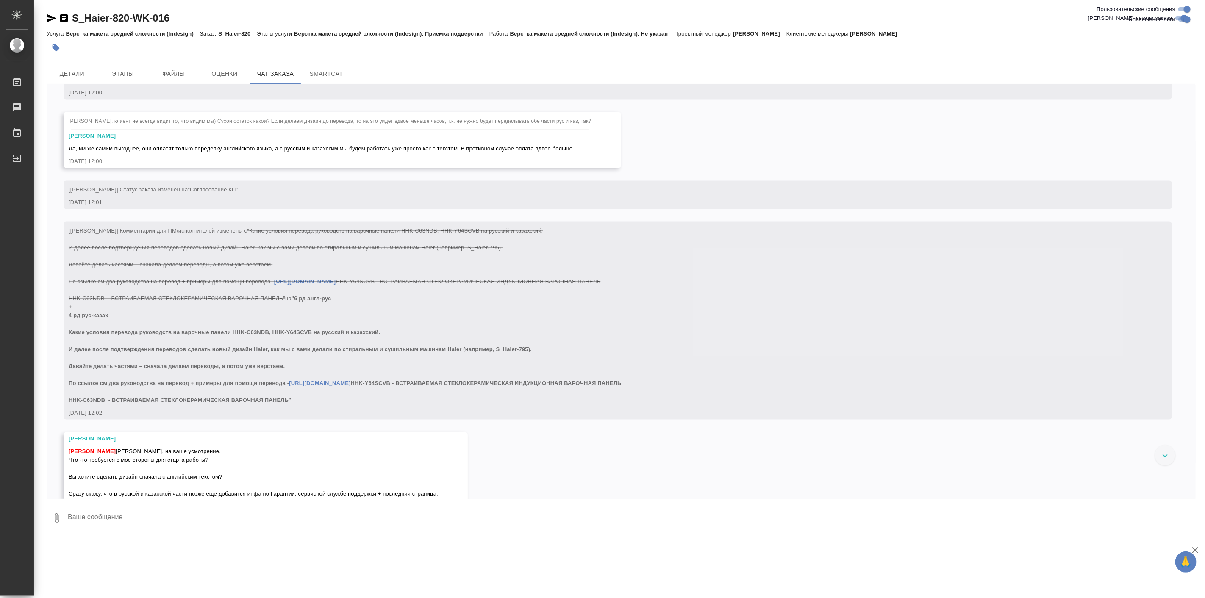
click at [52, 311] on div "05.08, вторник [Усманова Ольга] Клиент оставил комментарий: ">https://drive.awa…" at bounding box center [621, 291] width 1149 height 415
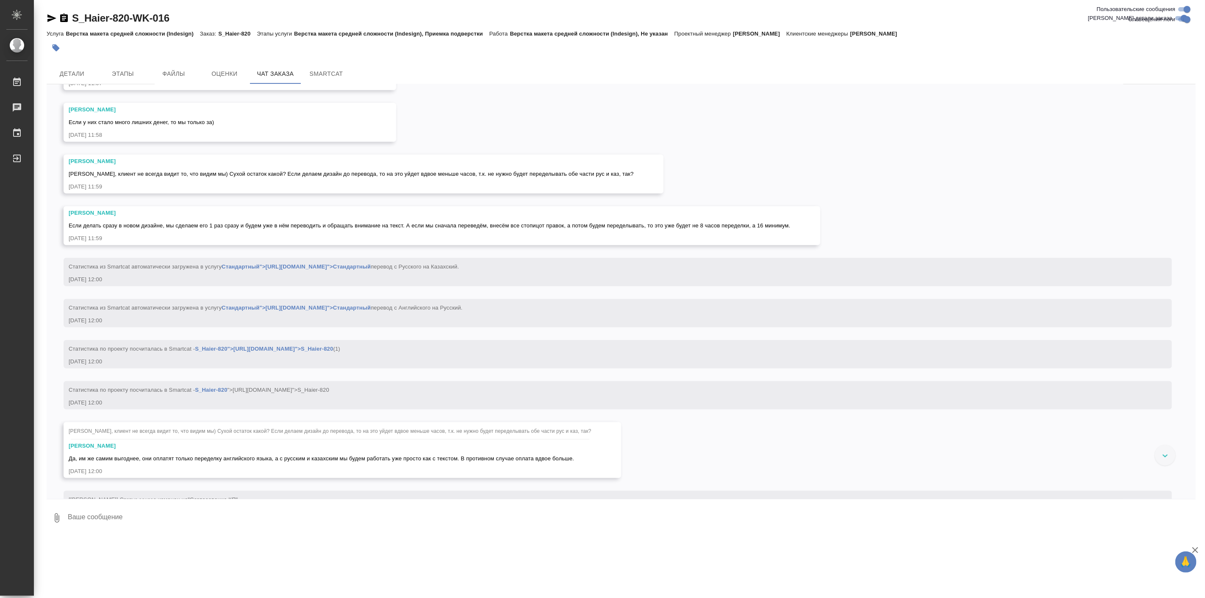
scroll to position [706, 0]
drag, startPoint x: 73, startPoint y: 15, endPoint x: 129, endPoint y: 19, distance: 56.4
click at [129, 19] on div "S_Haier-820-WK-016" at bounding box center [108, 18] width 123 height 14
copy link "S_Haier-820"
click at [52, 293] on div "05.08, вторник [Усманова Ольга] Клиент оставил комментарий: ">https://drive.awa…" at bounding box center [621, 291] width 1149 height 415
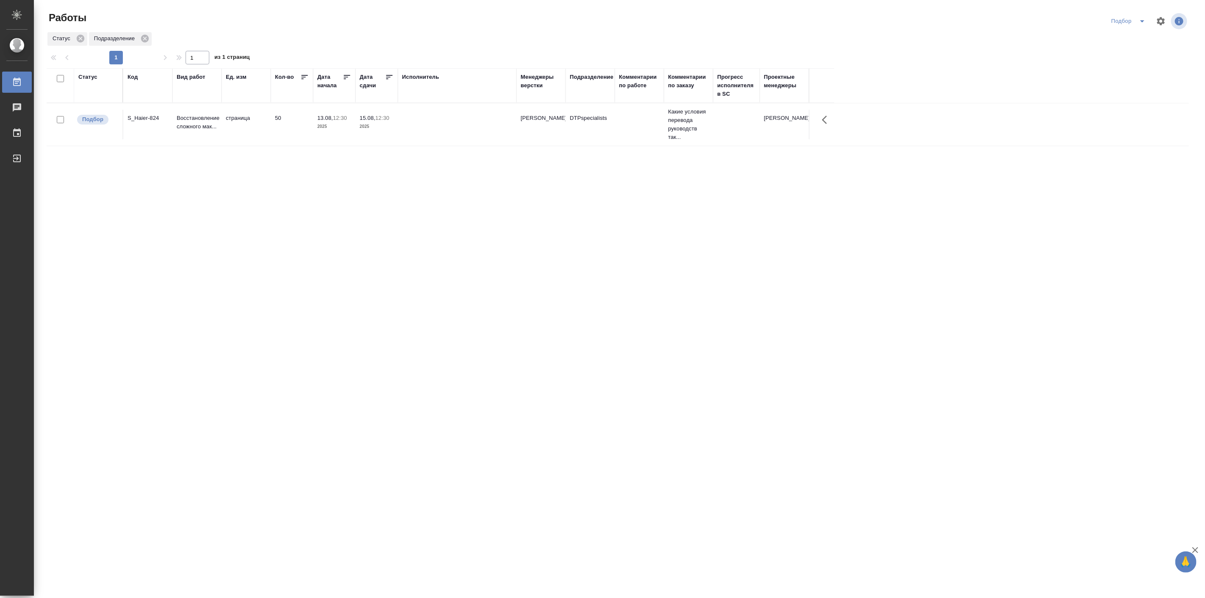
click at [211, 116] on p "Восстановление сложного мак..." at bounding box center [197, 122] width 41 height 17
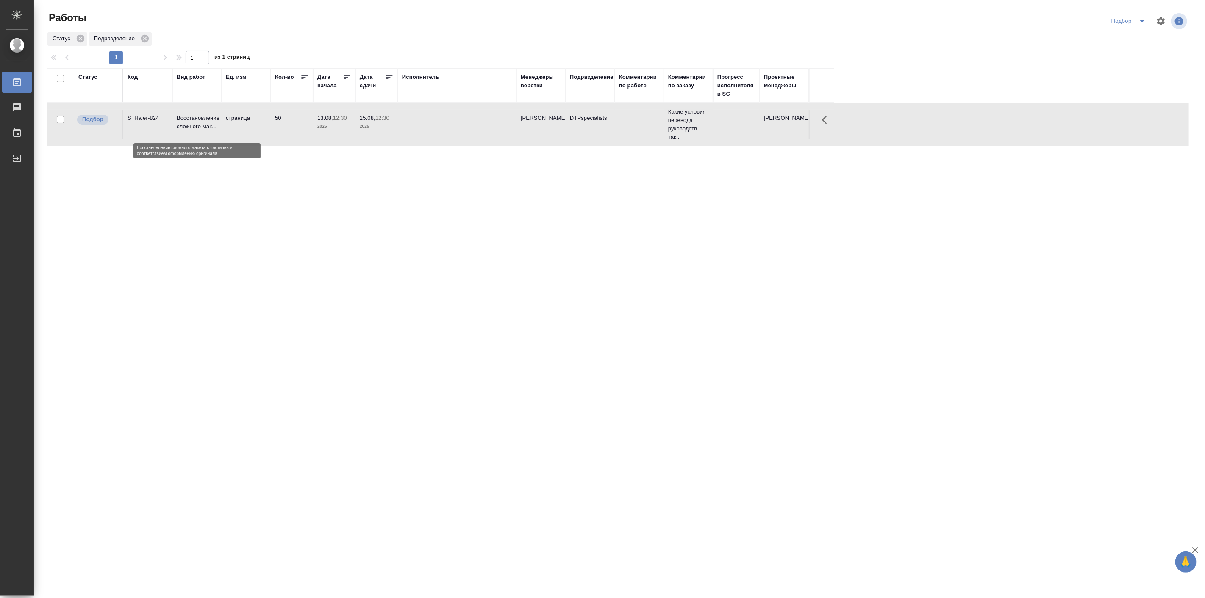
click at [211, 116] on p "Восстановление сложного мак..." at bounding box center [197, 122] width 41 height 17
click at [272, 119] on td "50" at bounding box center [292, 125] width 42 height 30
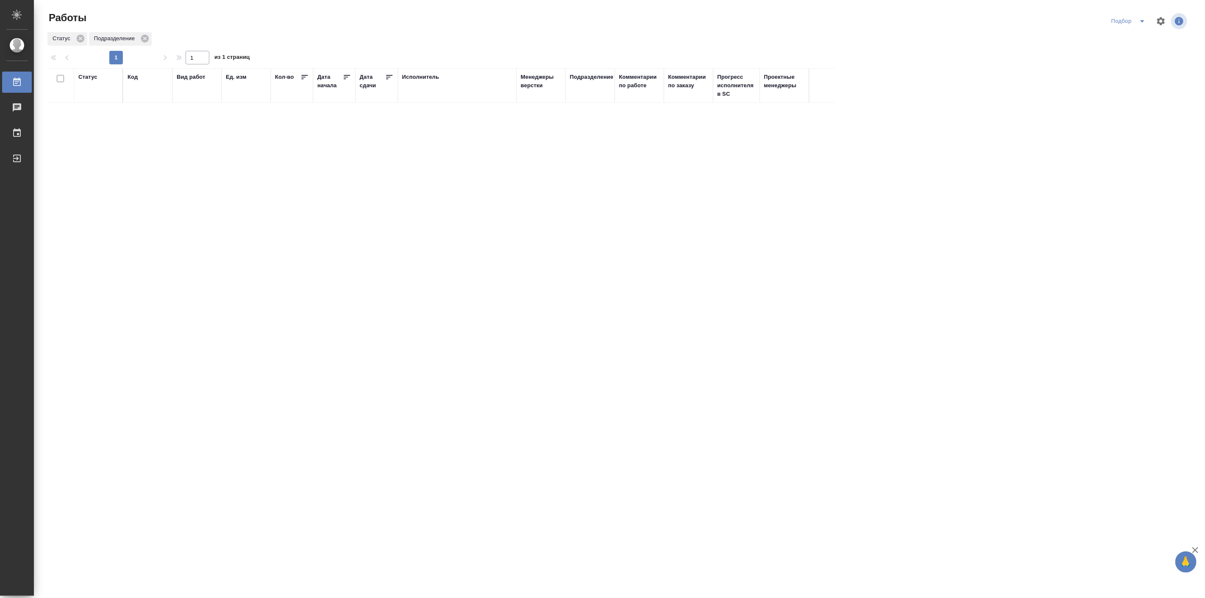
click at [1144, 16] on icon "split button" at bounding box center [1142, 21] width 10 height 10
click at [1129, 31] on li "в поиске" at bounding box center [1130, 38] width 48 height 14
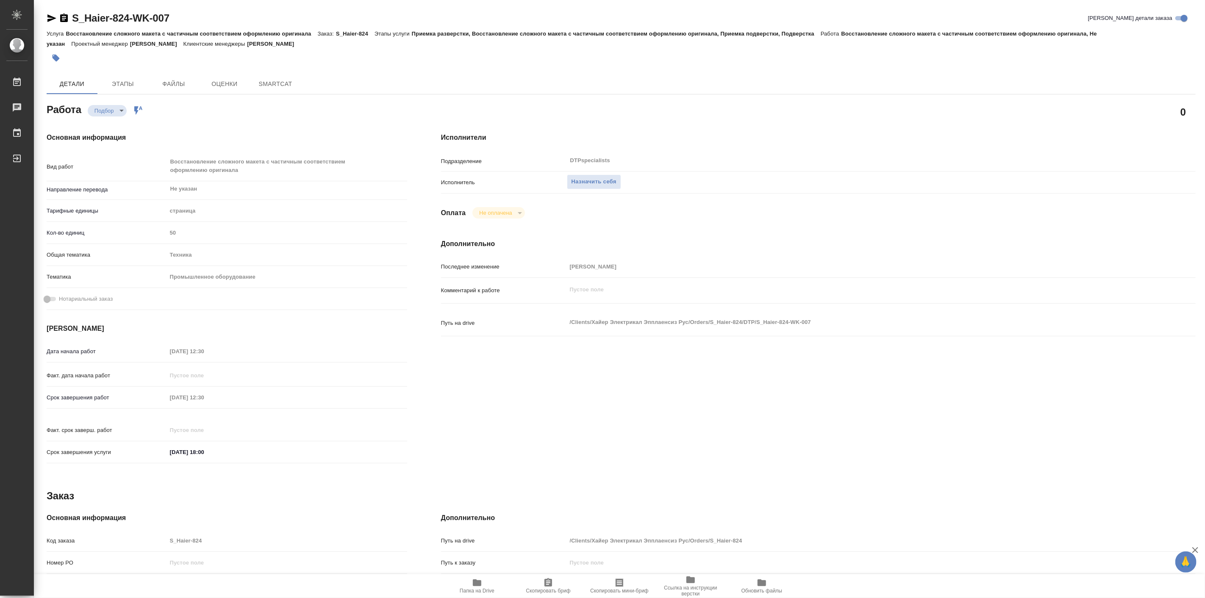
type textarea "x"
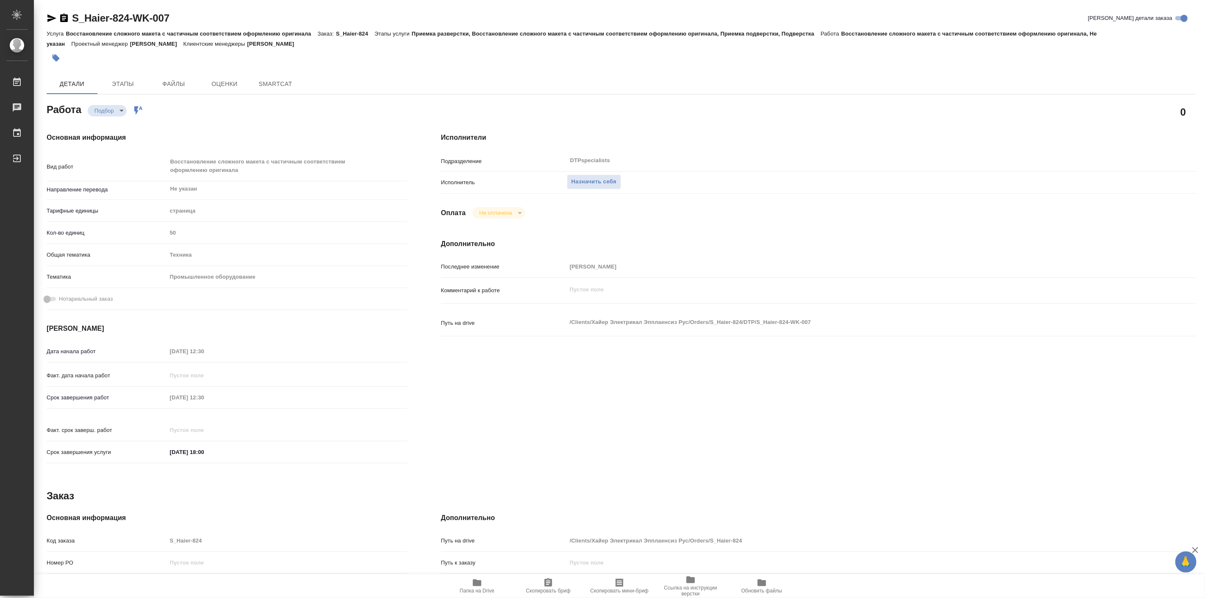
type textarea "x"
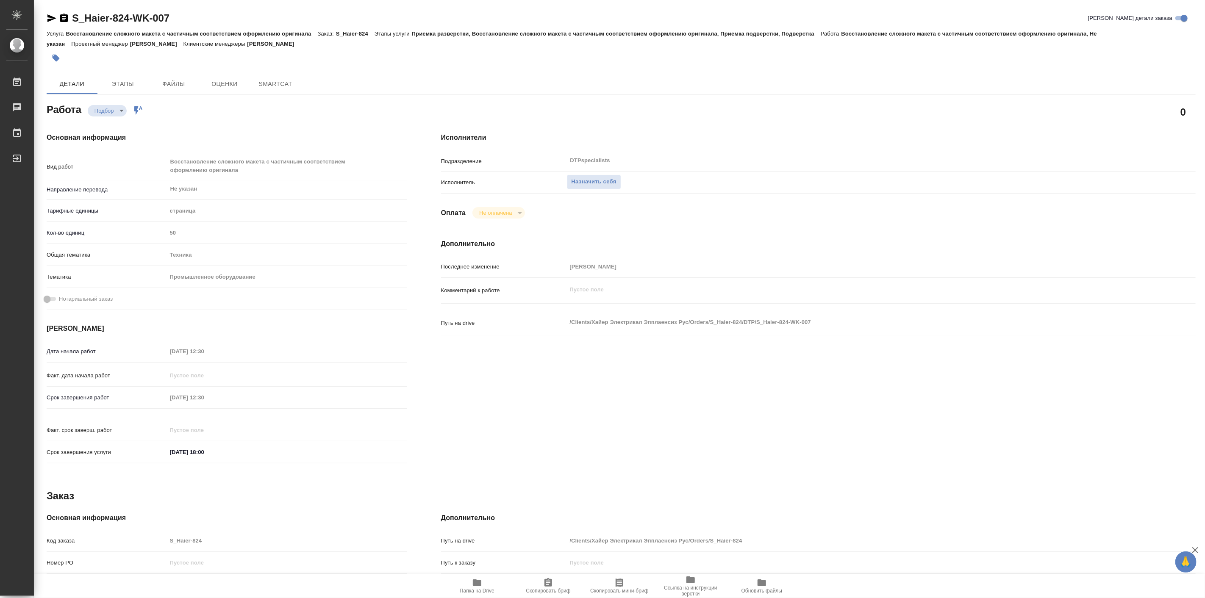
type textarea "x"
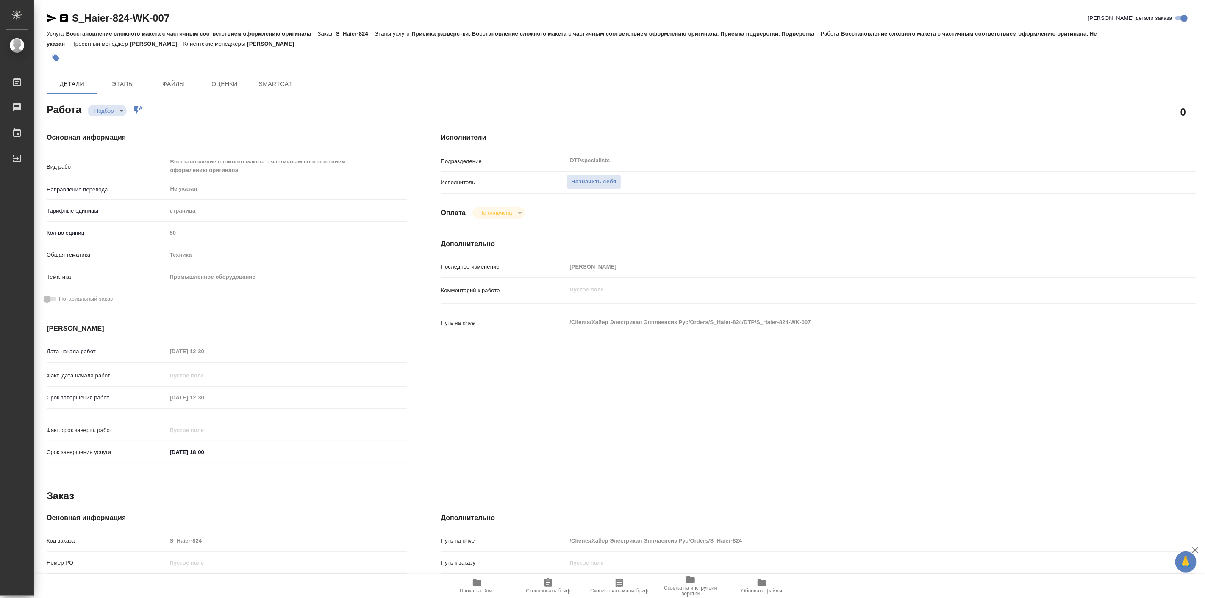
type textarea "x"
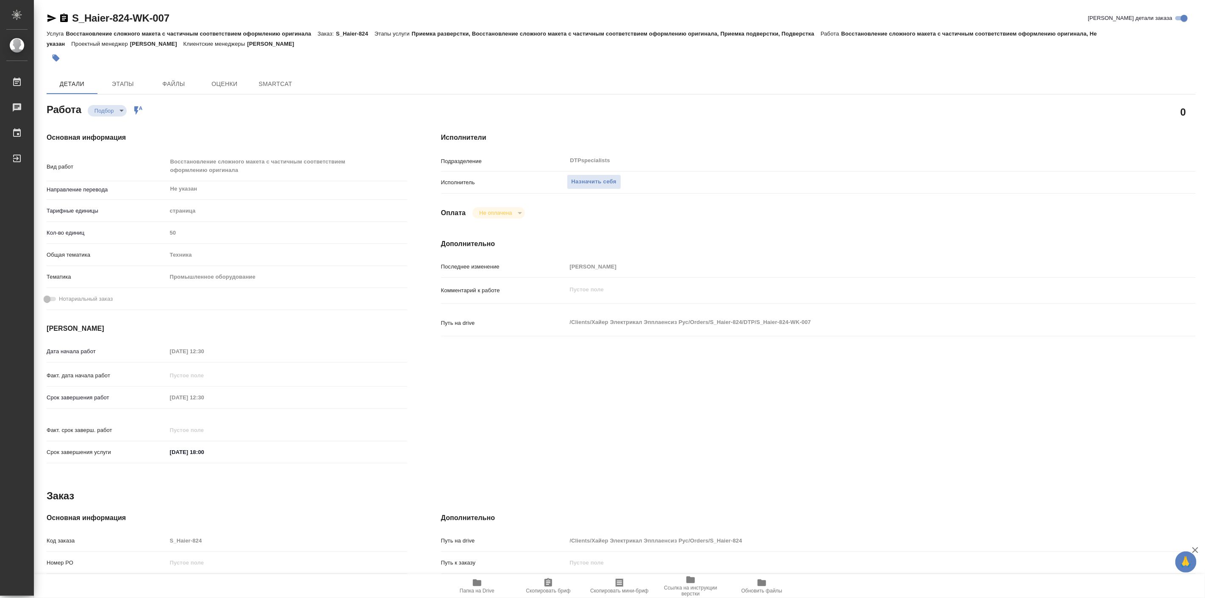
type textarea "x"
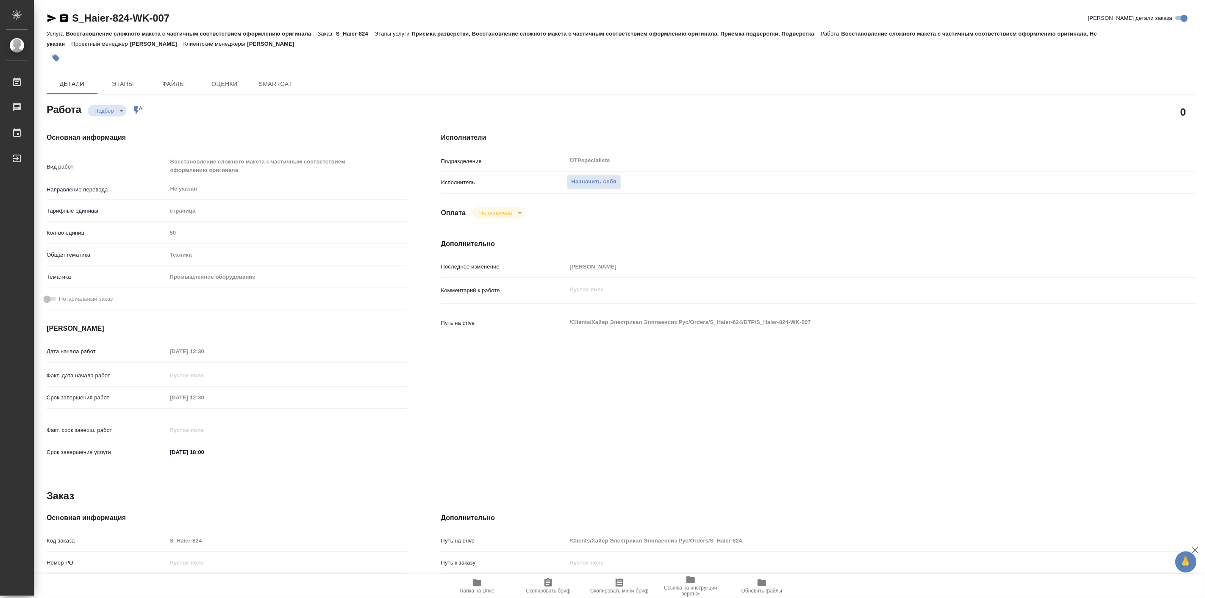
type textarea "x"
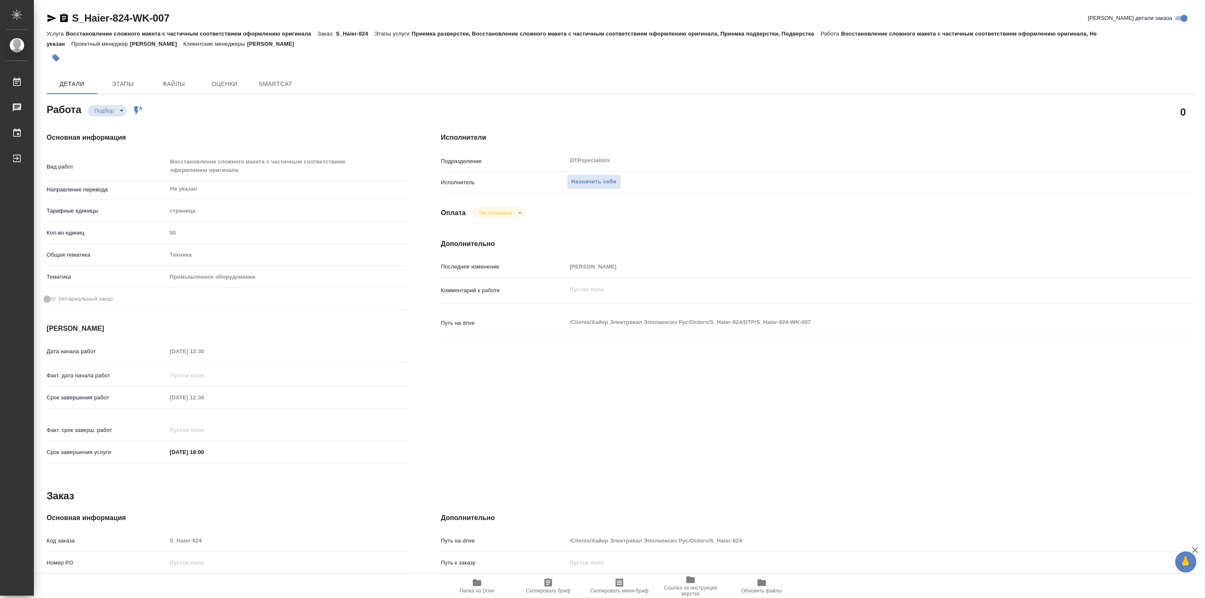
scroll to position [141, 0]
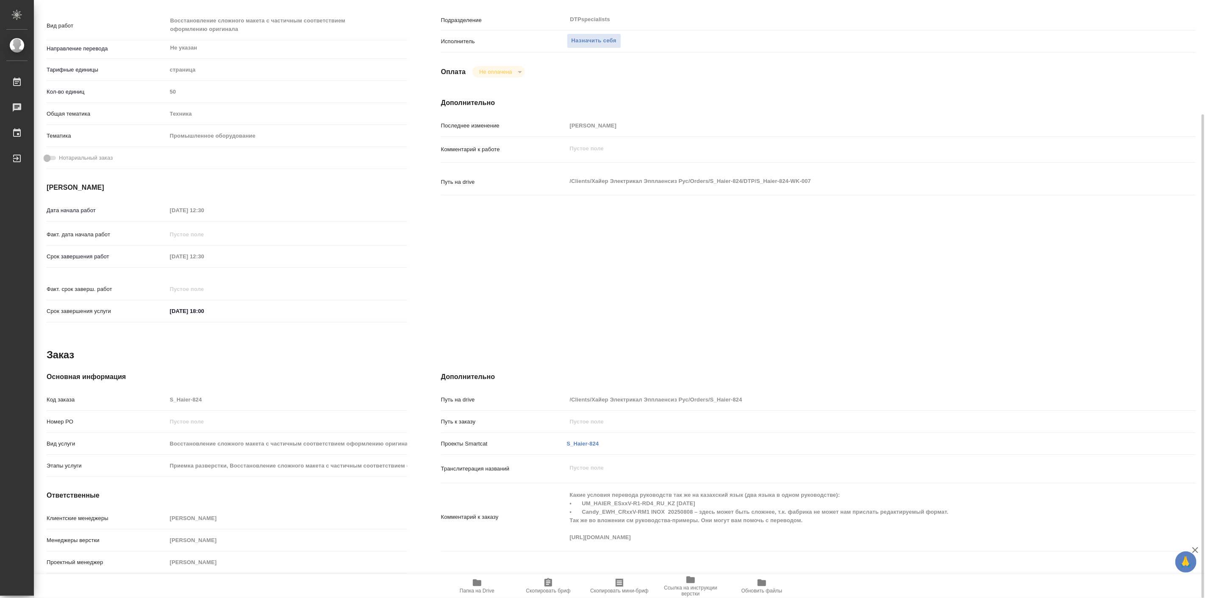
type textarea "x"
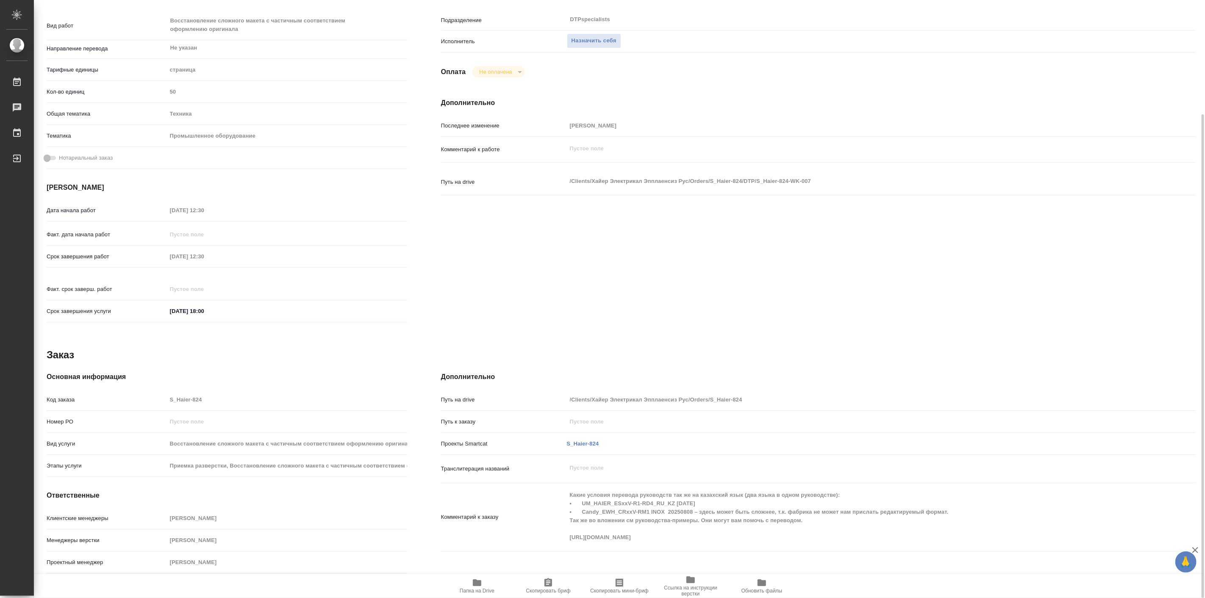
type textarea "x"
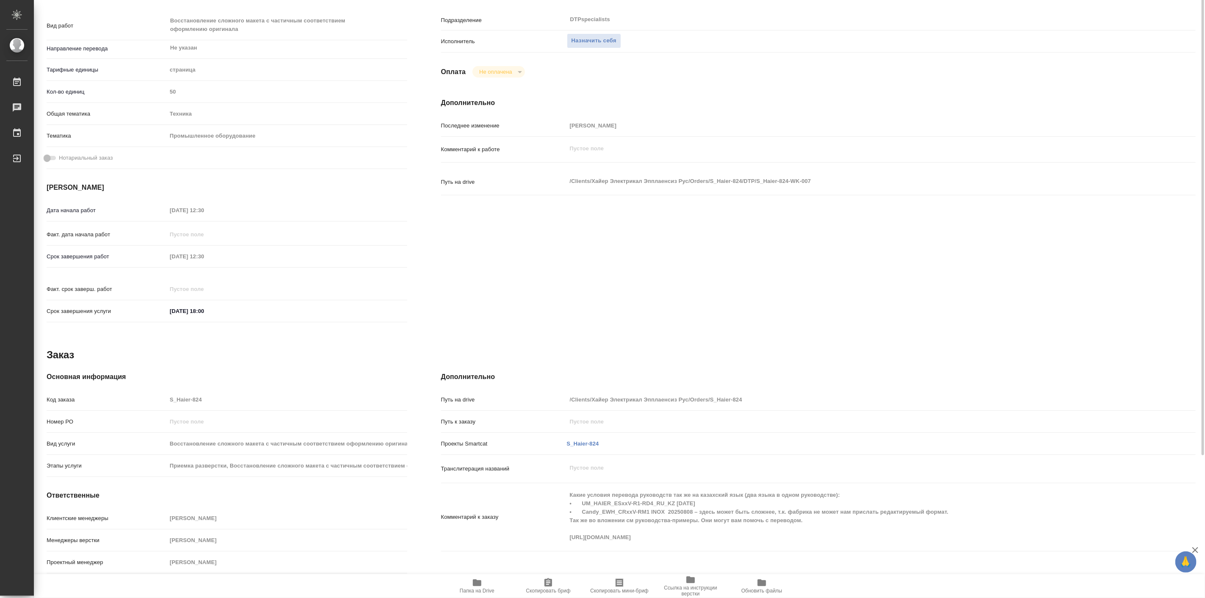
scroll to position [0, 0]
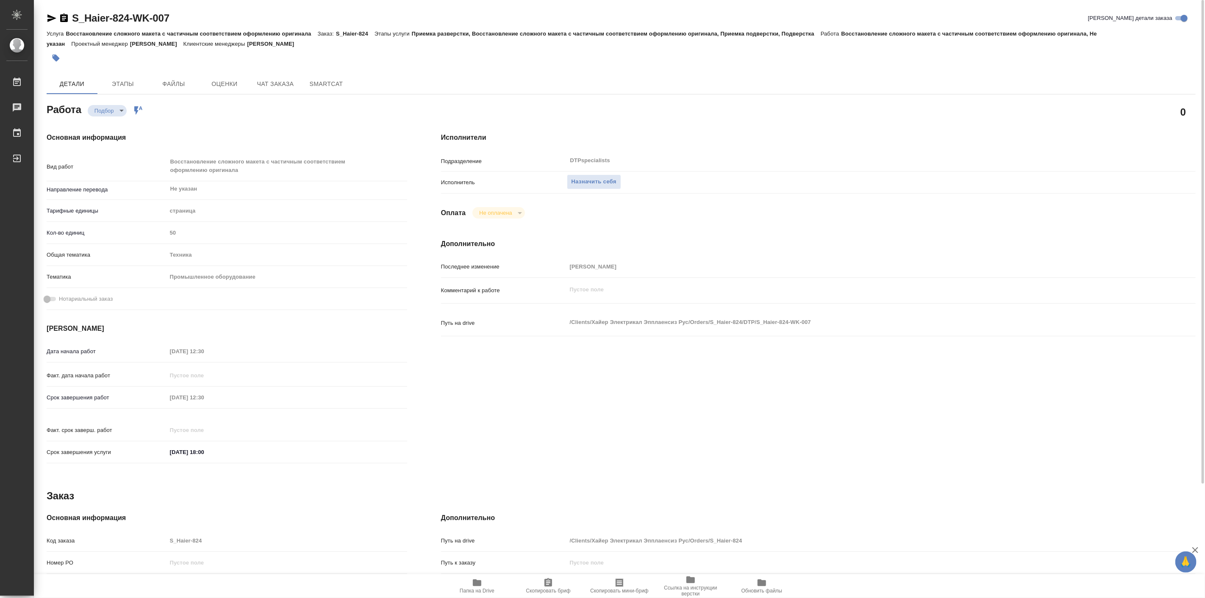
type textarea "x"
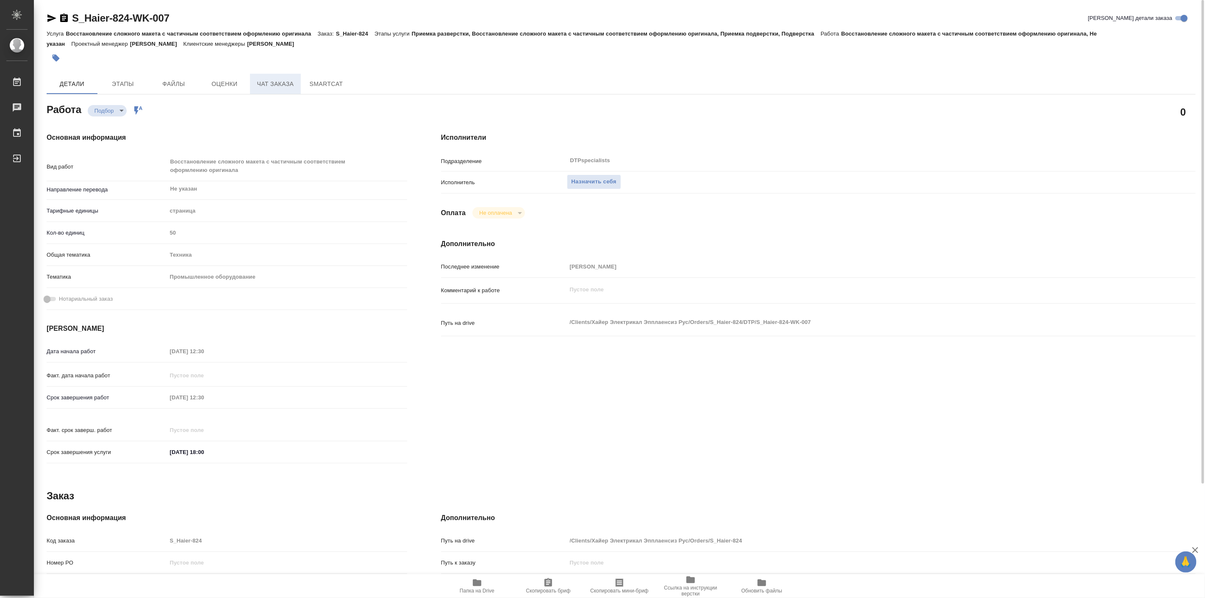
click at [281, 85] on span "Чат заказа" at bounding box center [275, 84] width 41 height 11
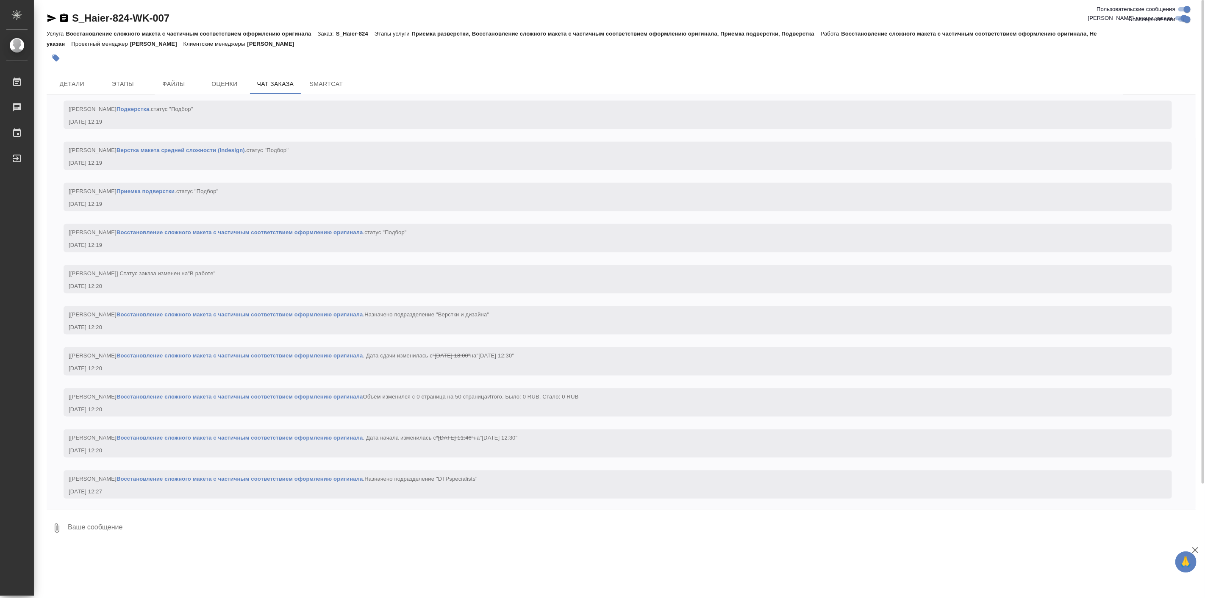
scroll to position [1409, 0]
click at [52, 18] on icon "button" at bounding box center [52, 18] width 10 height 10
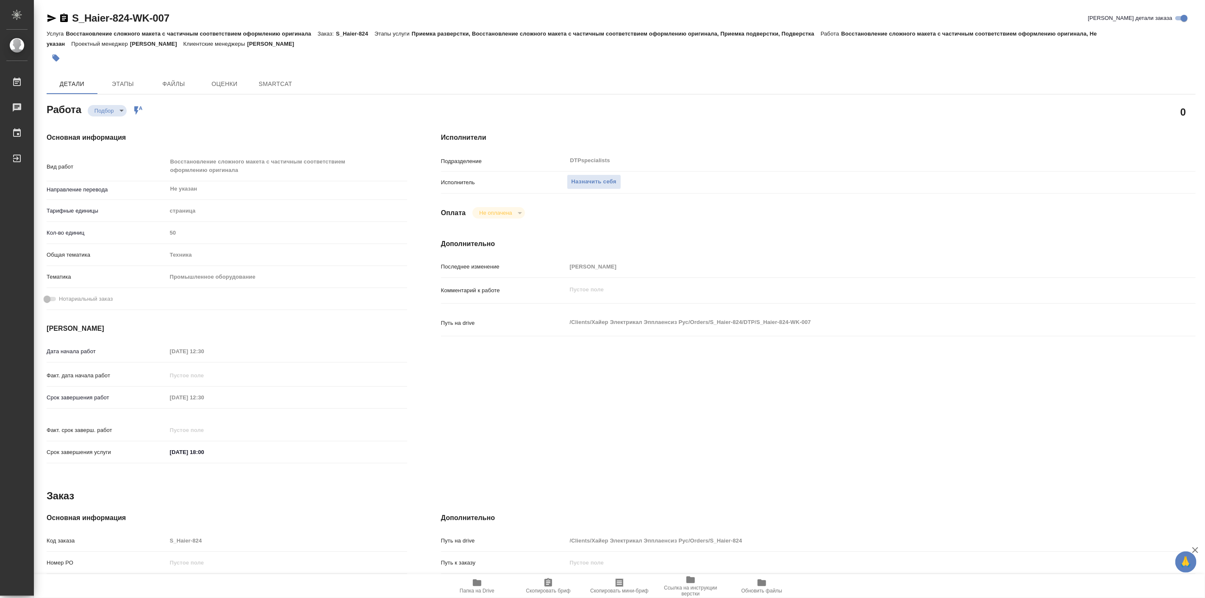
type textarea "x"
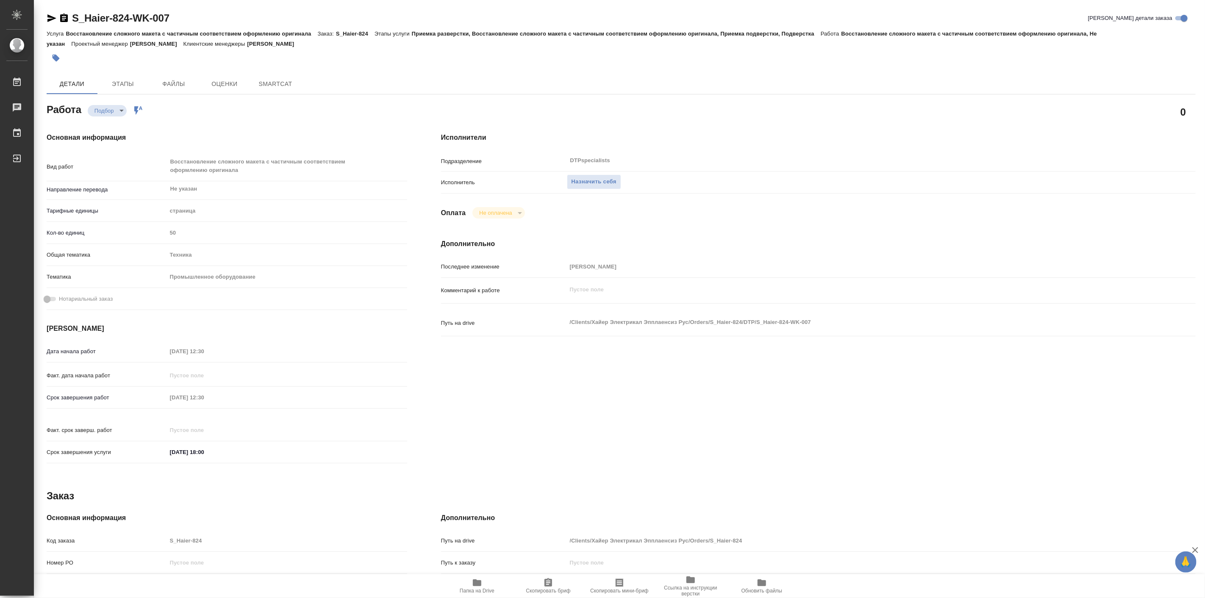
type textarea "x"
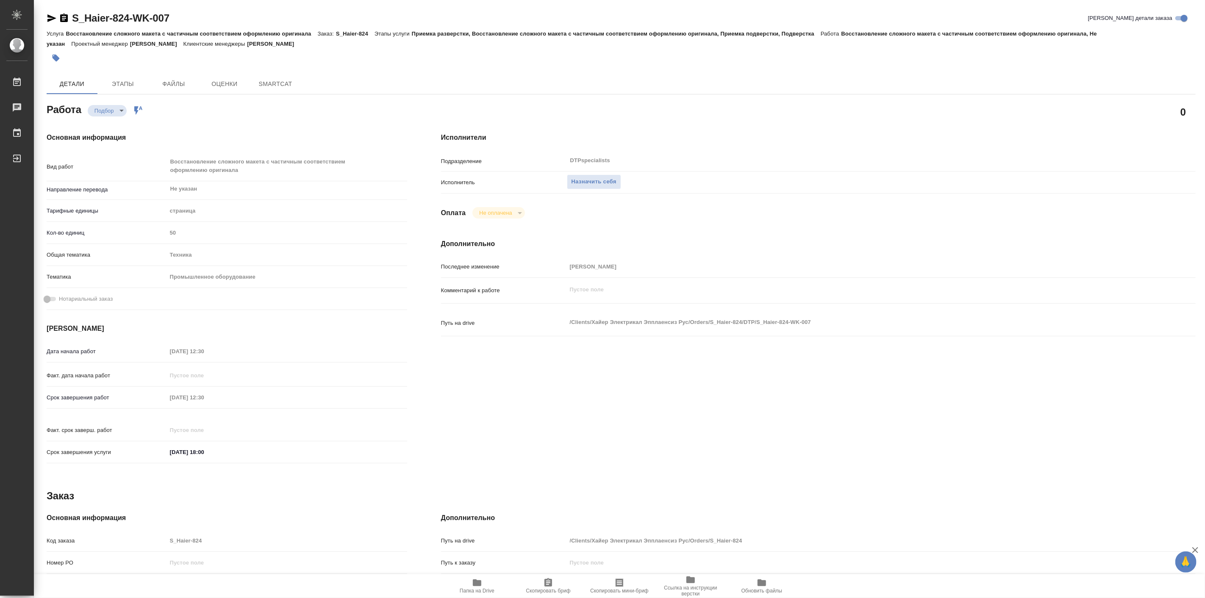
type textarea "x"
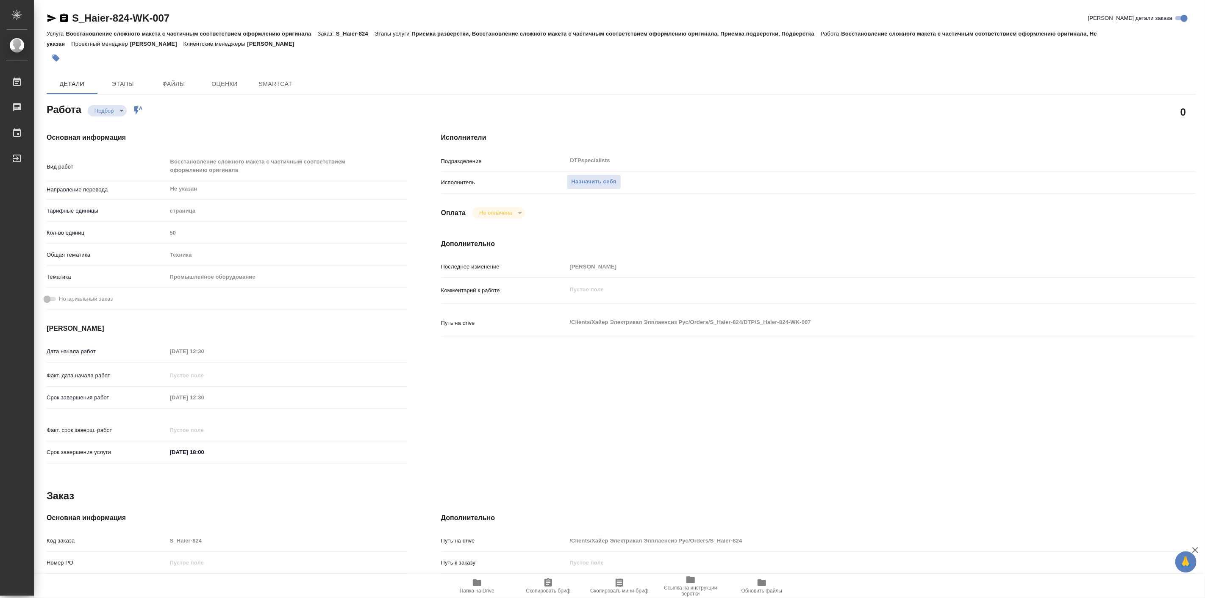
type textarea "x"
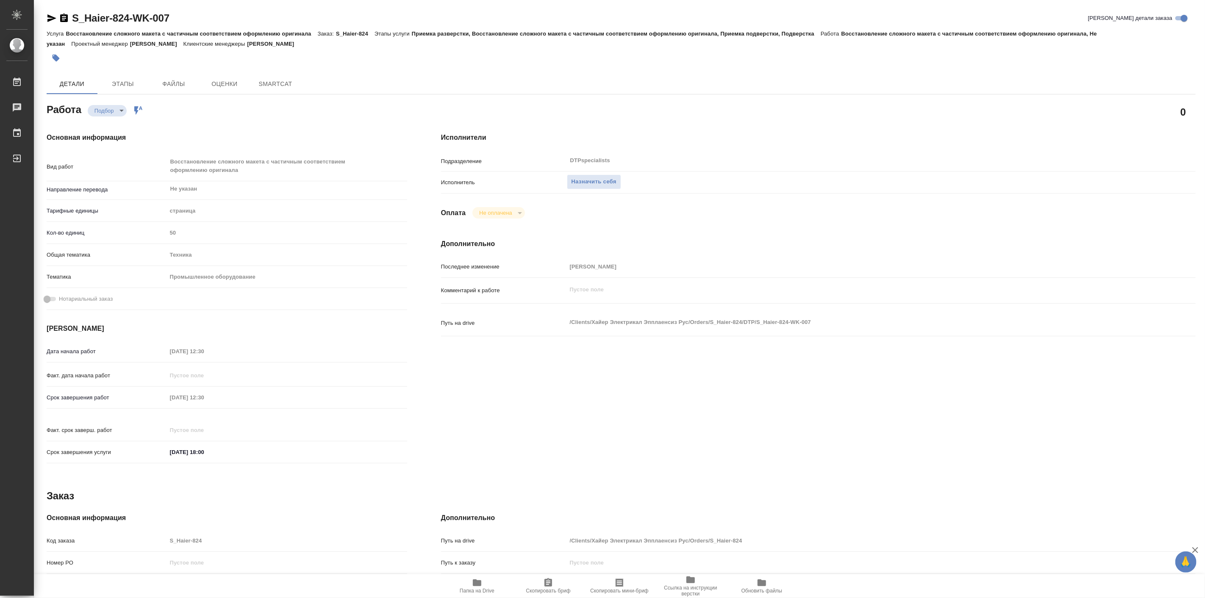
type textarea "x"
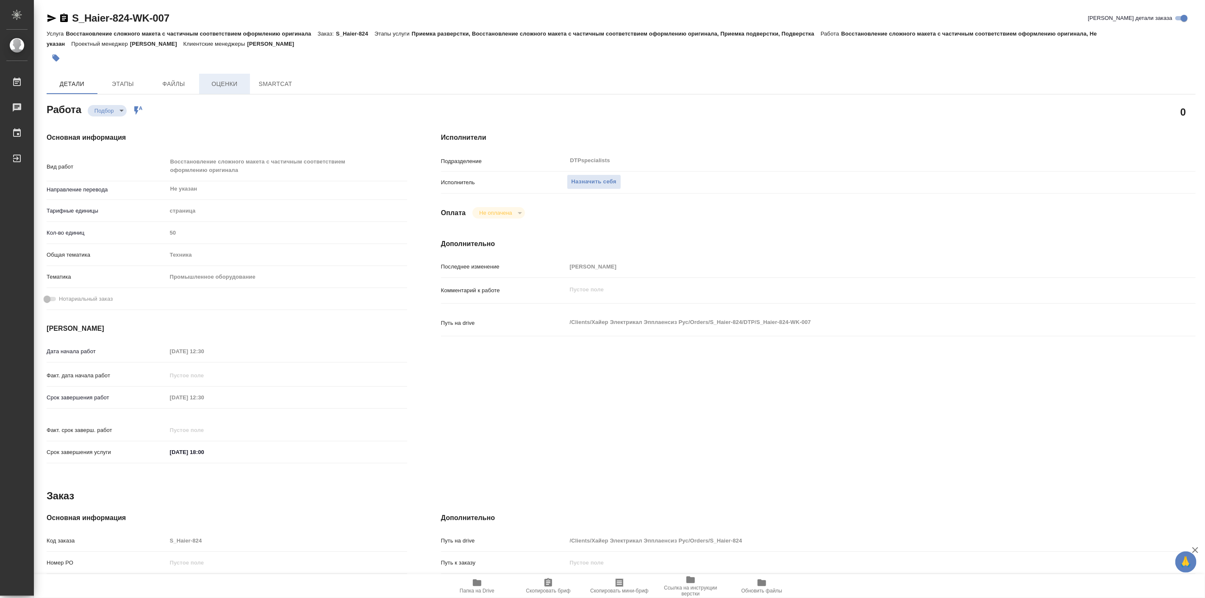
type textarea "x"
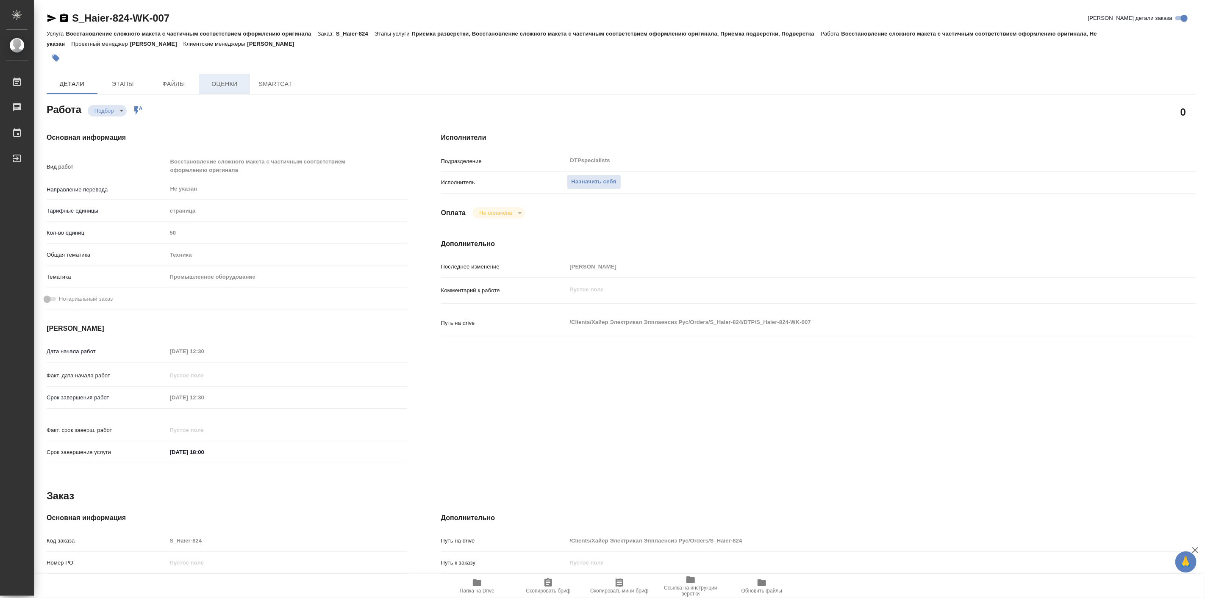
type textarea "x"
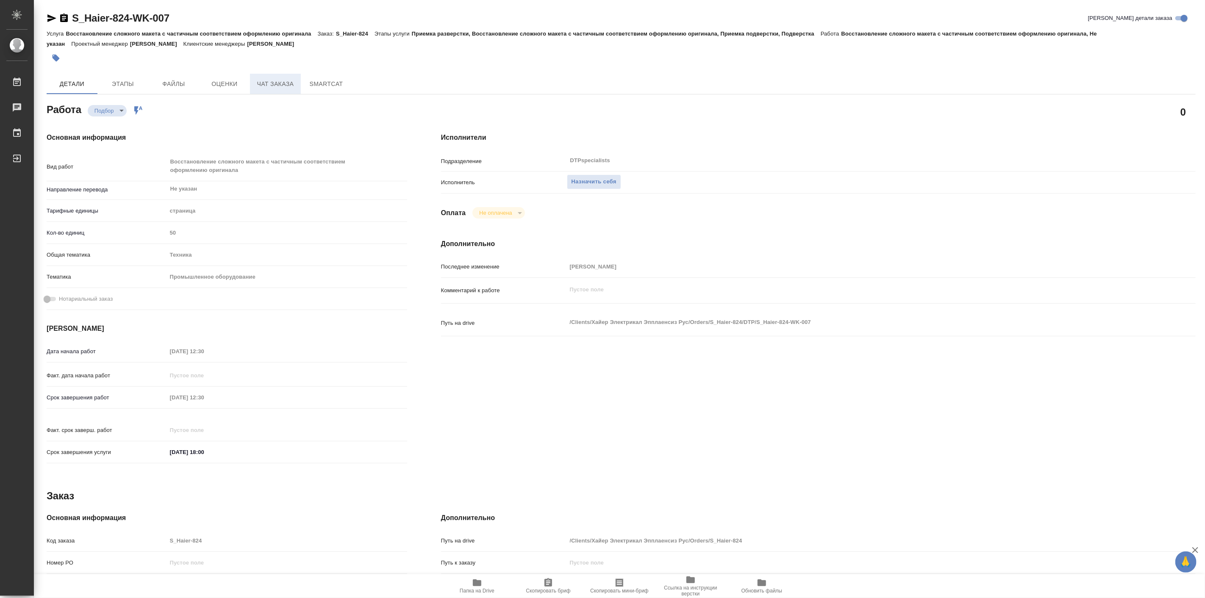
click at [284, 77] on button "Чат заказа" at bounding box center [275, 84] width 51 height 20
type textarea "x"
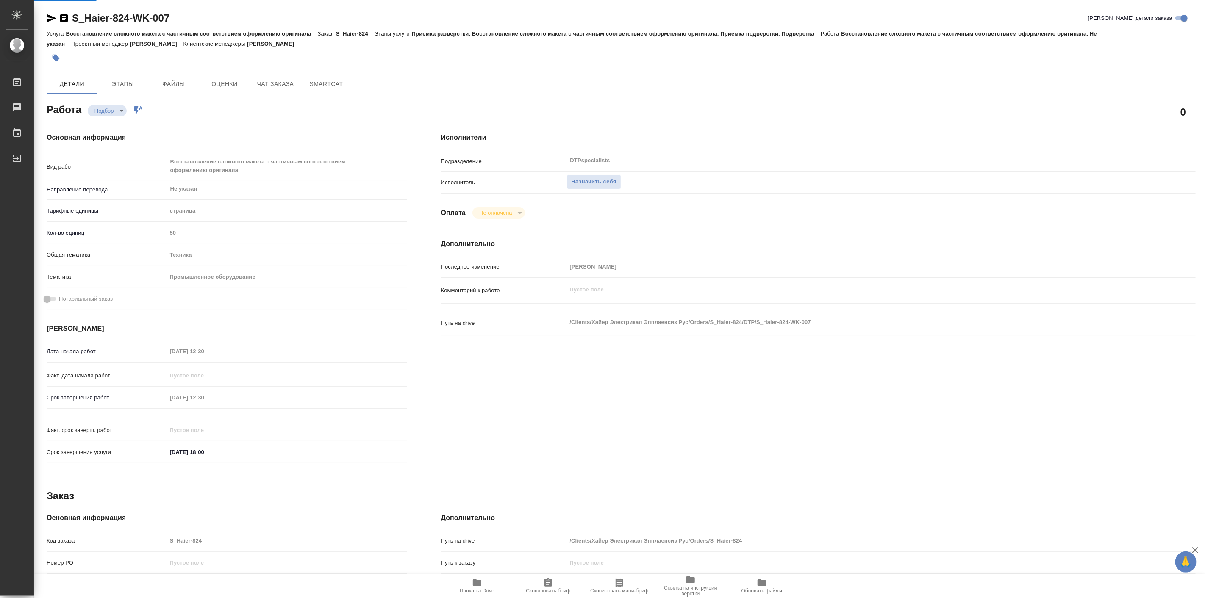
type textarea "x"
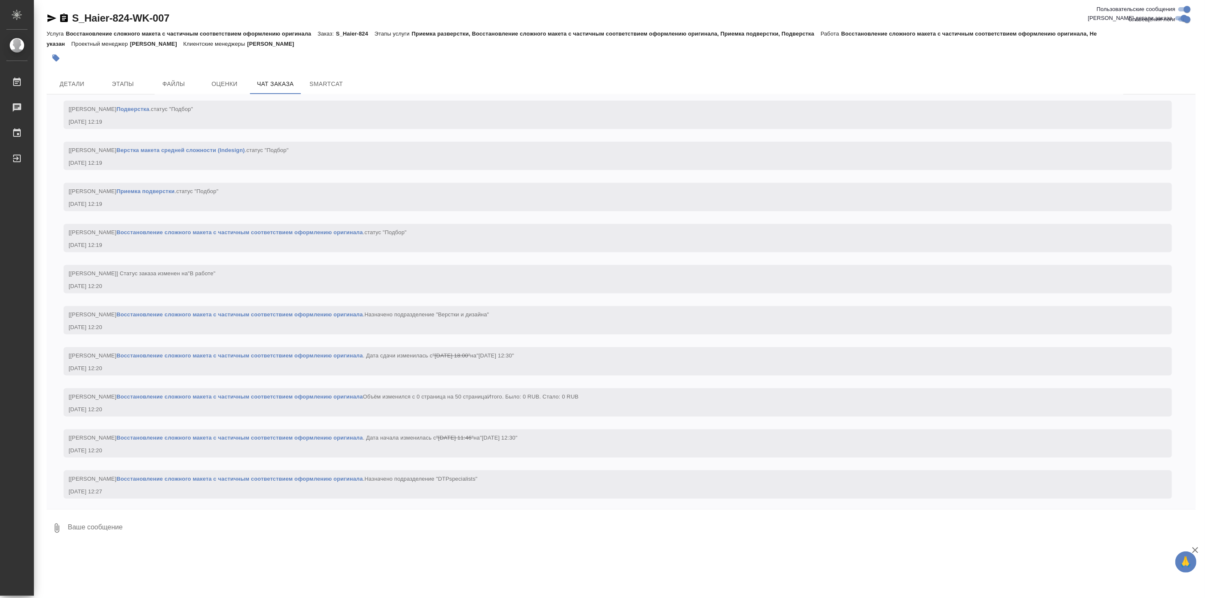
scroll to position [1409, 0]
click at [181, 549] on div ".cls-1 fill:#fff; AWATERA [PERSON_NAME] Работы 0 Чаты График Выйти S_Haier-824-…" at bounding box center [602, 299] width 1205 height 598
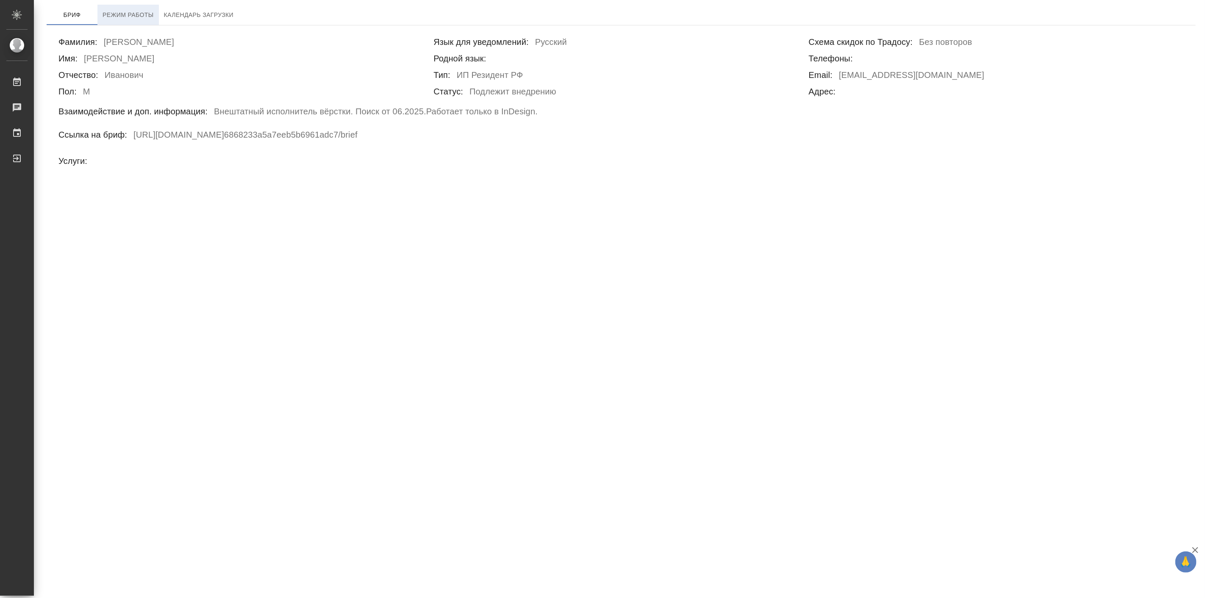
click at [129, 13] on span "Режим работы" at bounding box center [128, 15] width 51 height 11
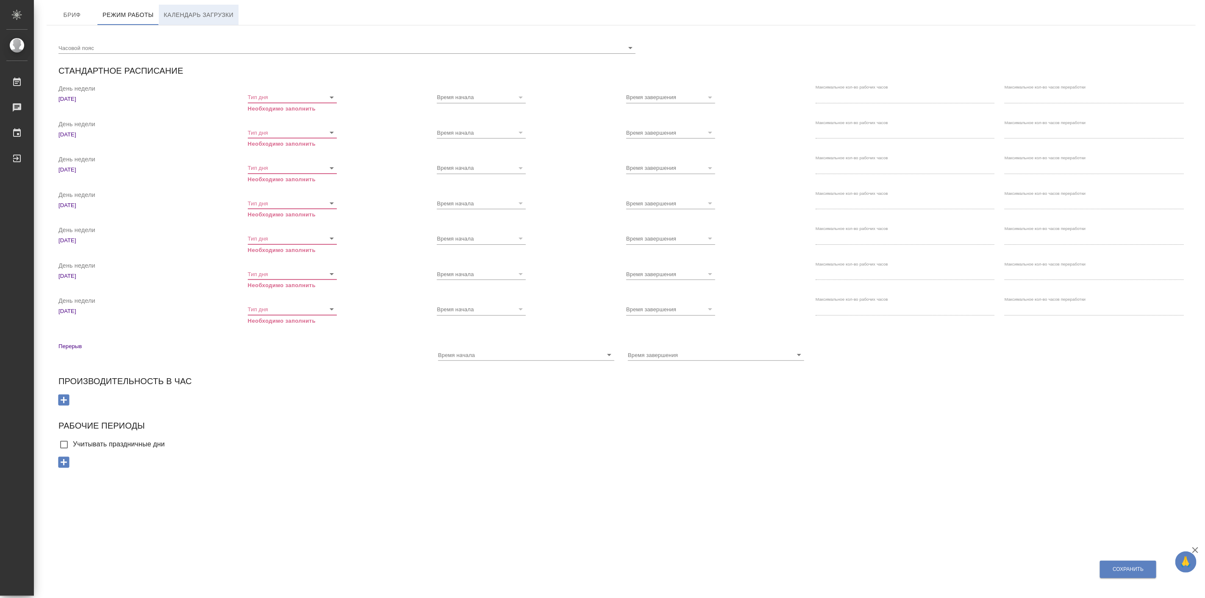
checkbox input "true"
click at [181, 15] on span "Календарь загрузки" at bounding box center [199, 15] width 70 height 11
